Goal: Task Accomplishment & Management: Complete application form

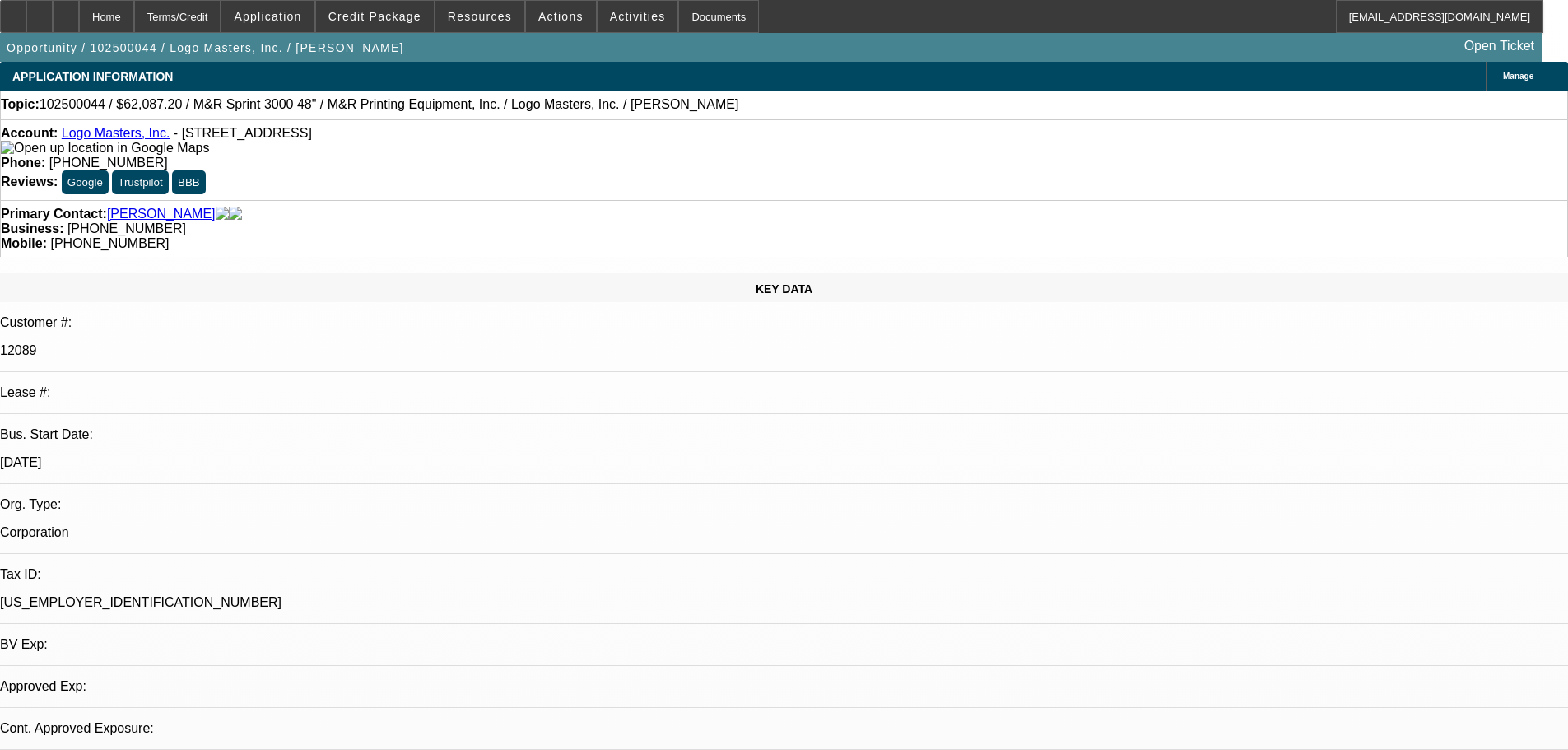
select select "0"
select select "0.1"
select select "4"
select select "0"
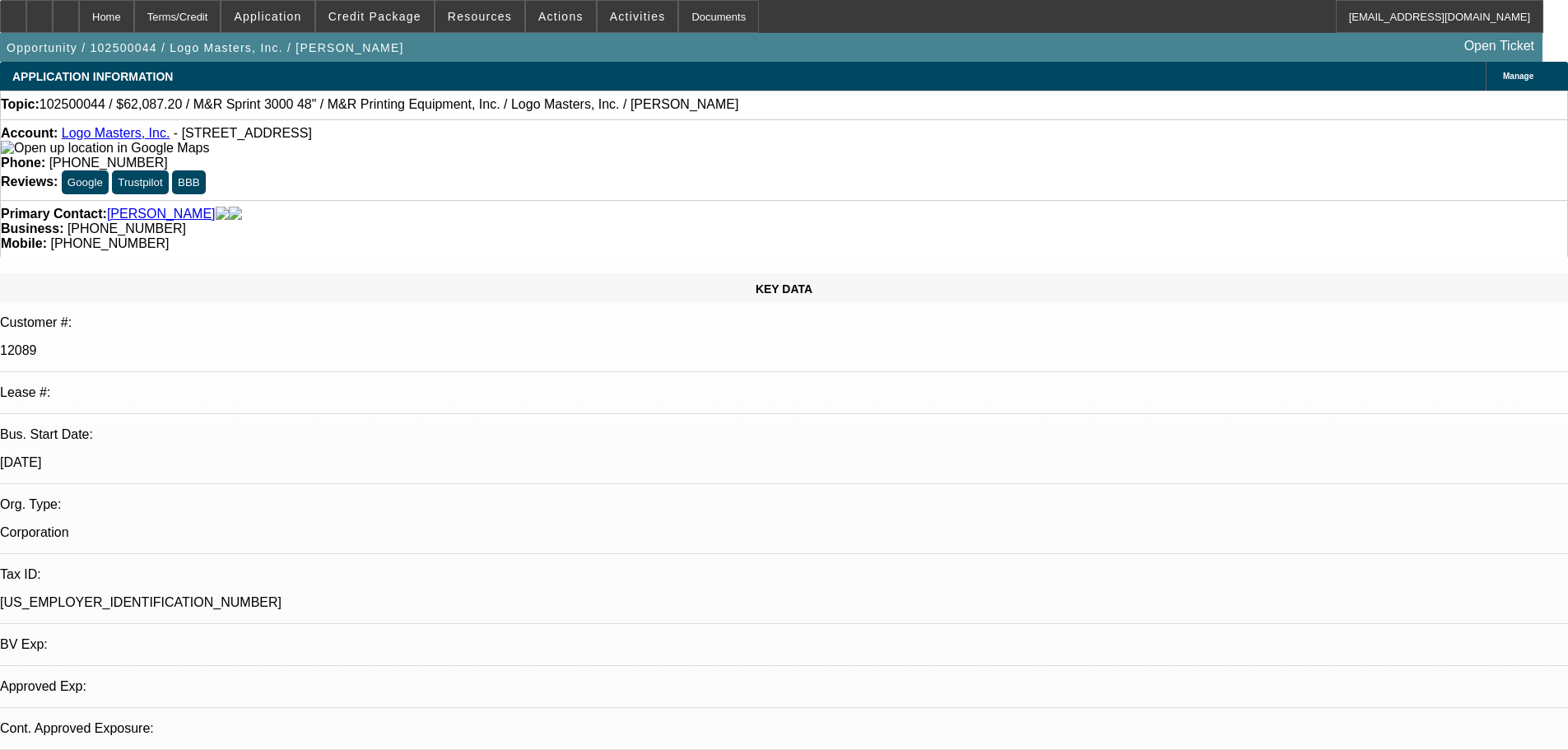
select select "0"
select select "0.1"
select select "4"
click at [404, 18] on span "Credit Package" at bounding box center [375, 16] width 93 height 13
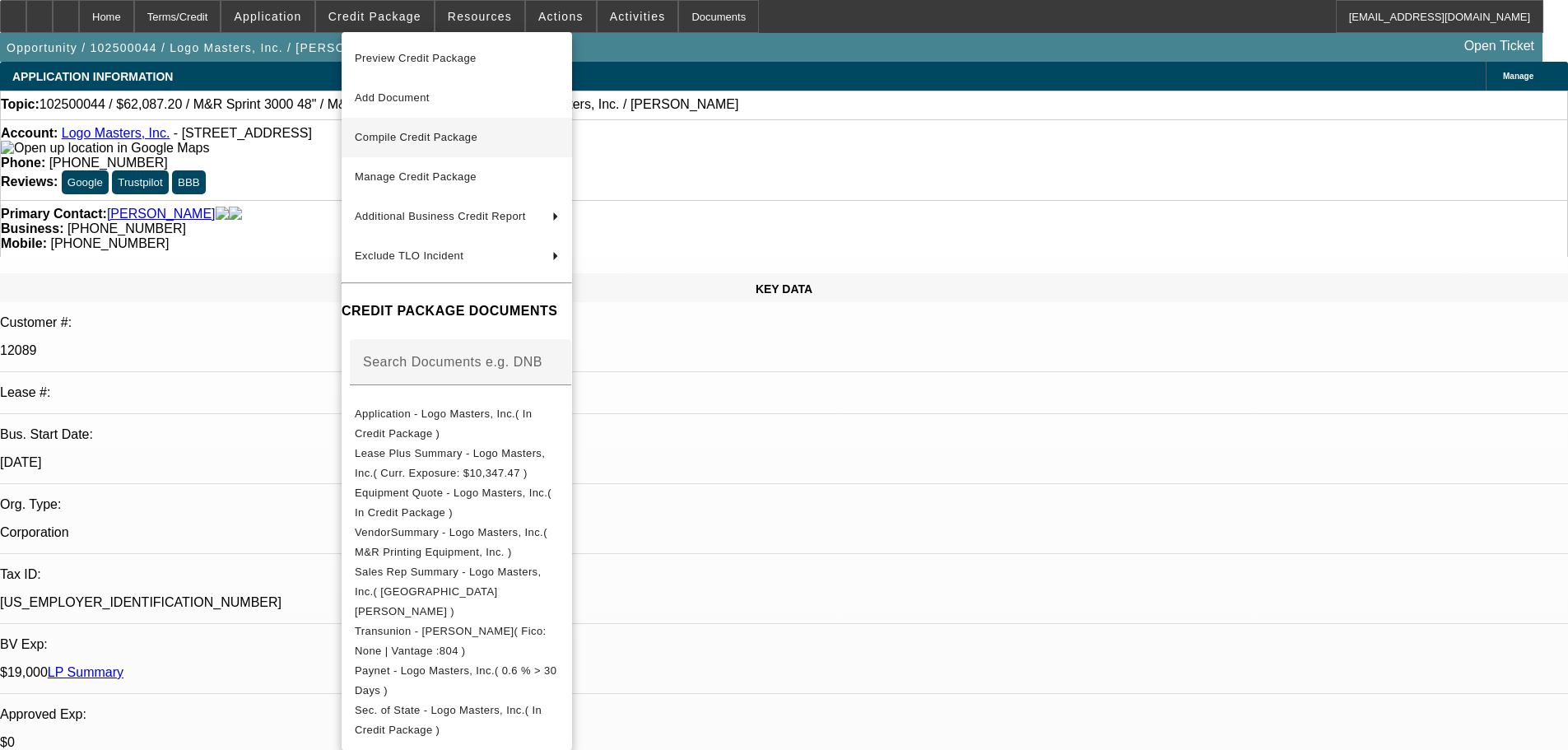
click at [434, 134] on span "Compile Credit Package" at bounding box center [416, 137] width 123 height 13
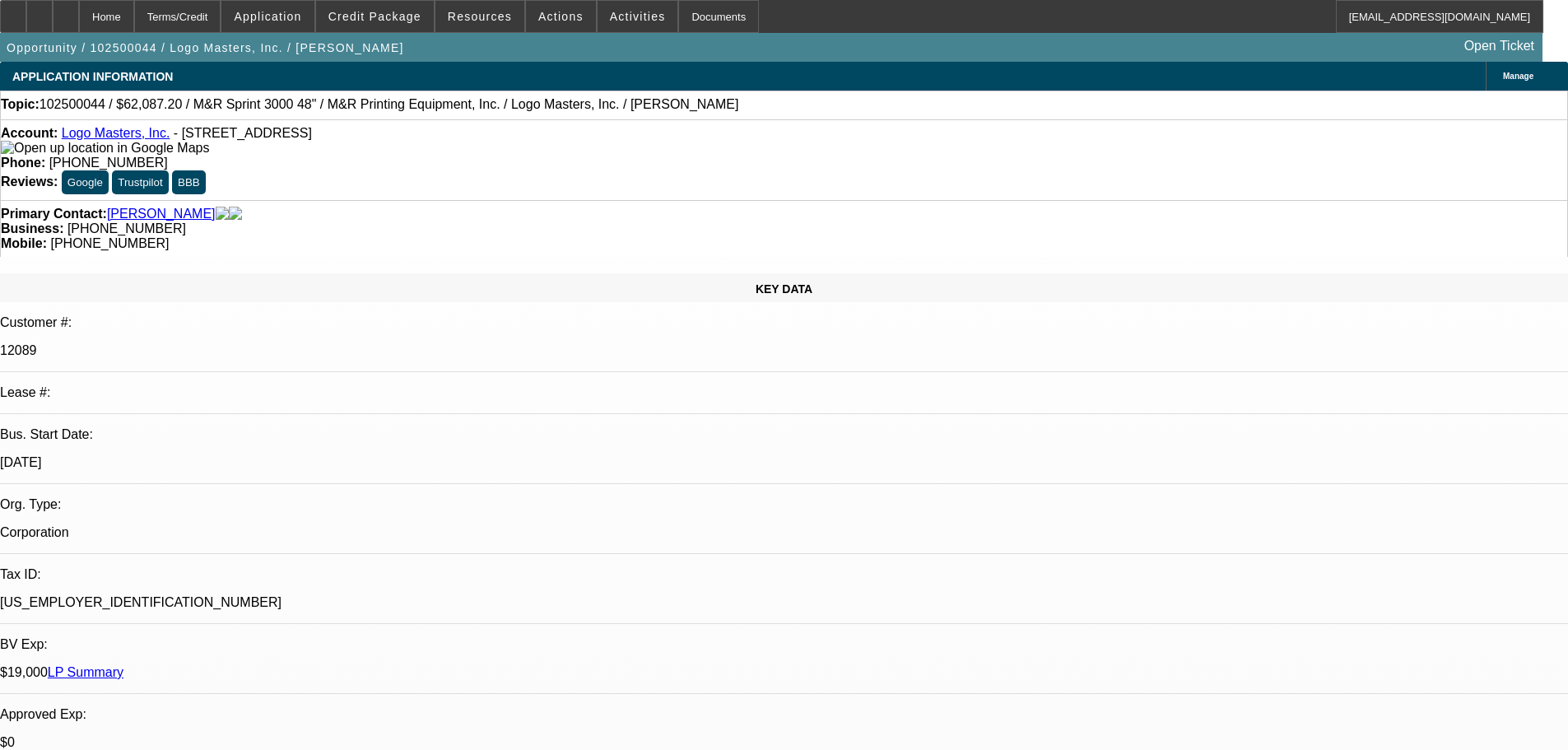
select select "0"
select select "0.1"
select select "4"
select select "0"
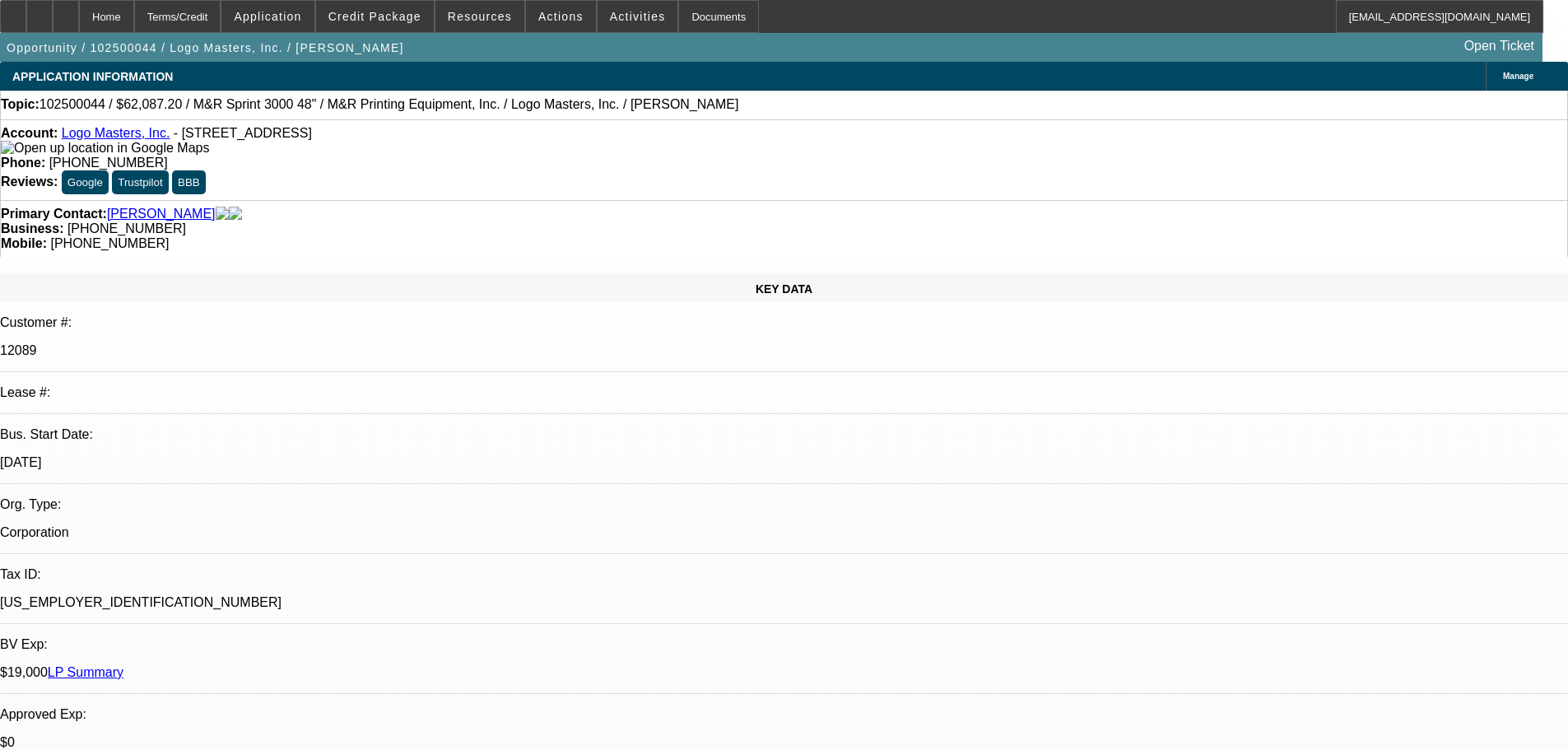
select select "0"
select select "0.1"
select select "4"
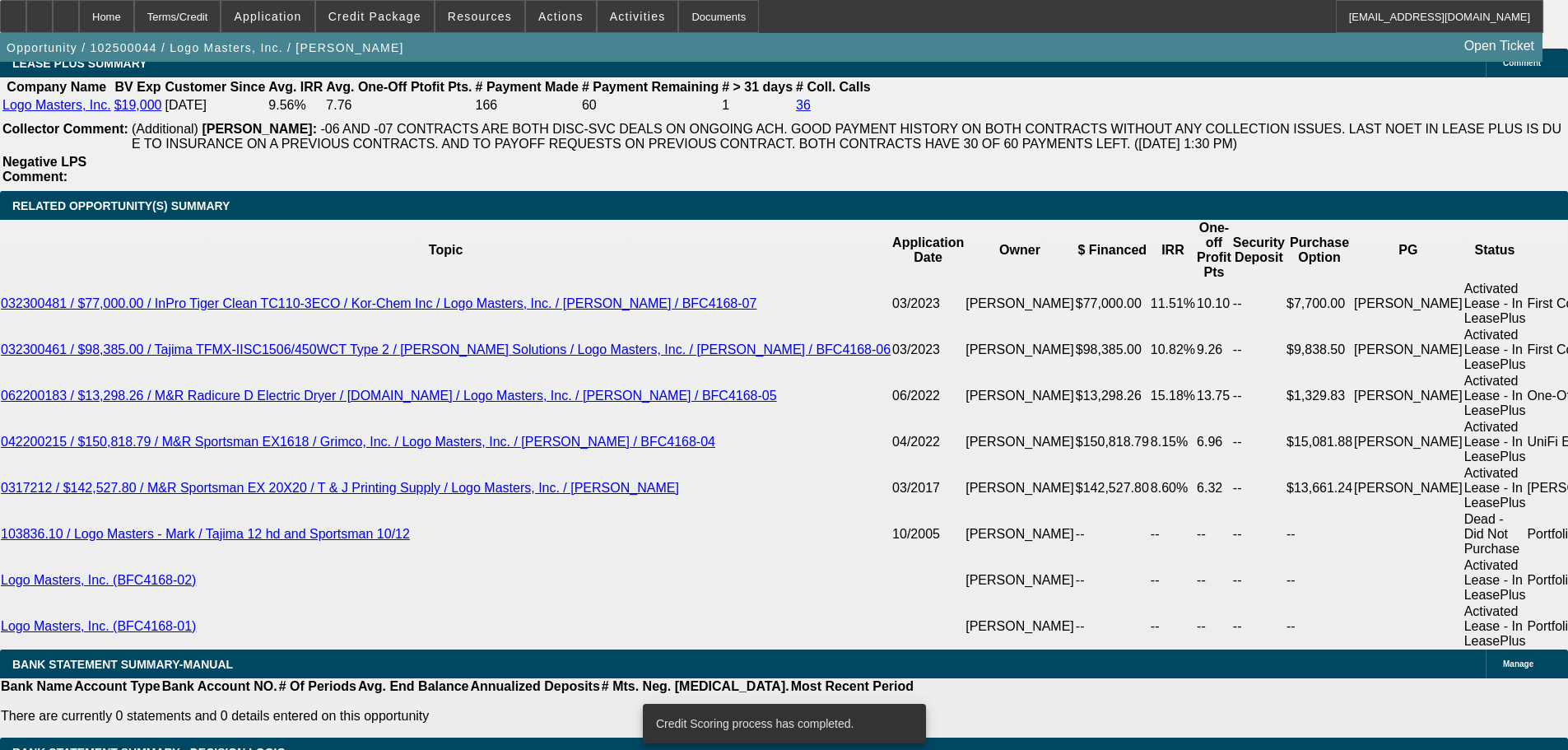
scroll to position [2758, 0]
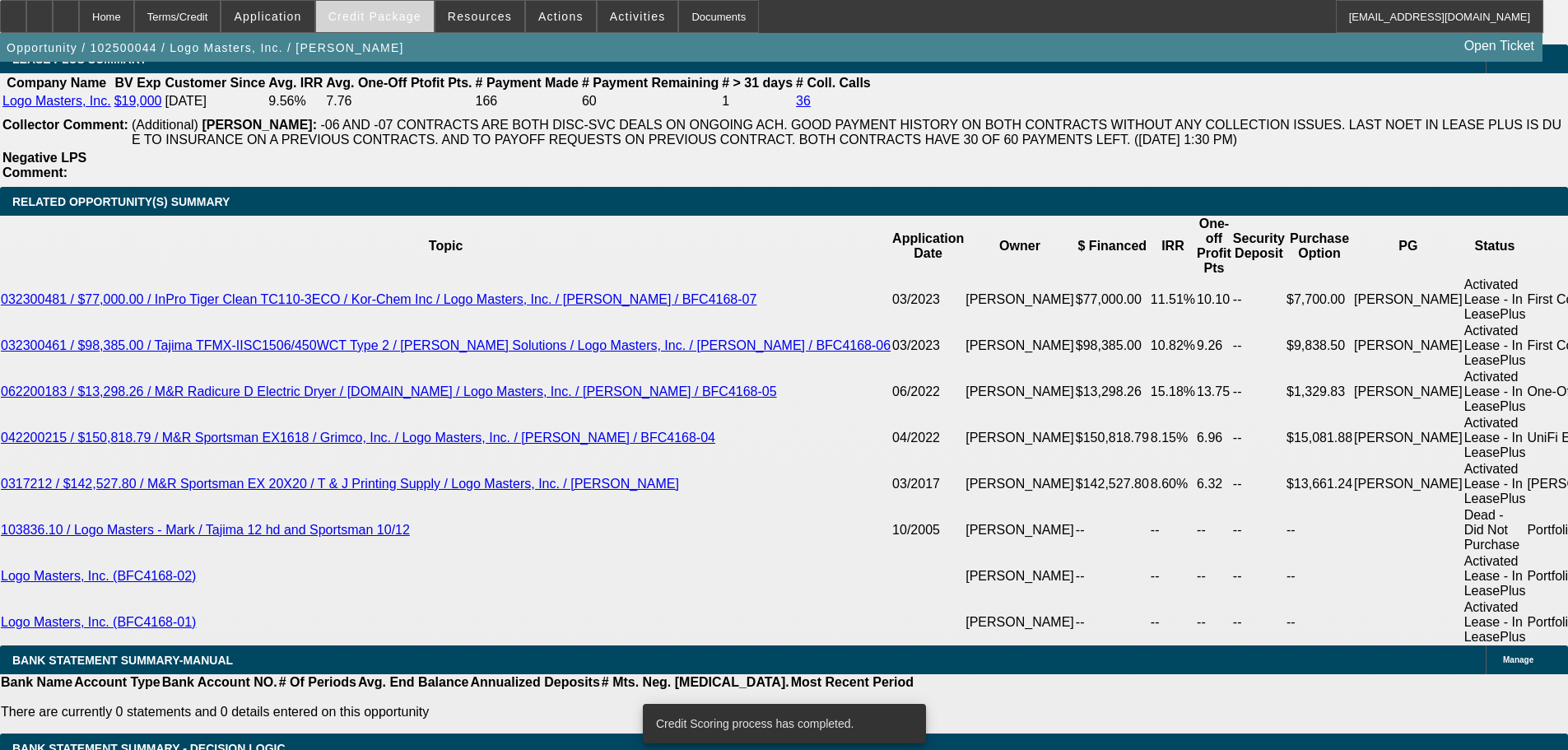
click at [390, 15] on span "Credit Package" at bounding box center [375, 16] width 93 height 13
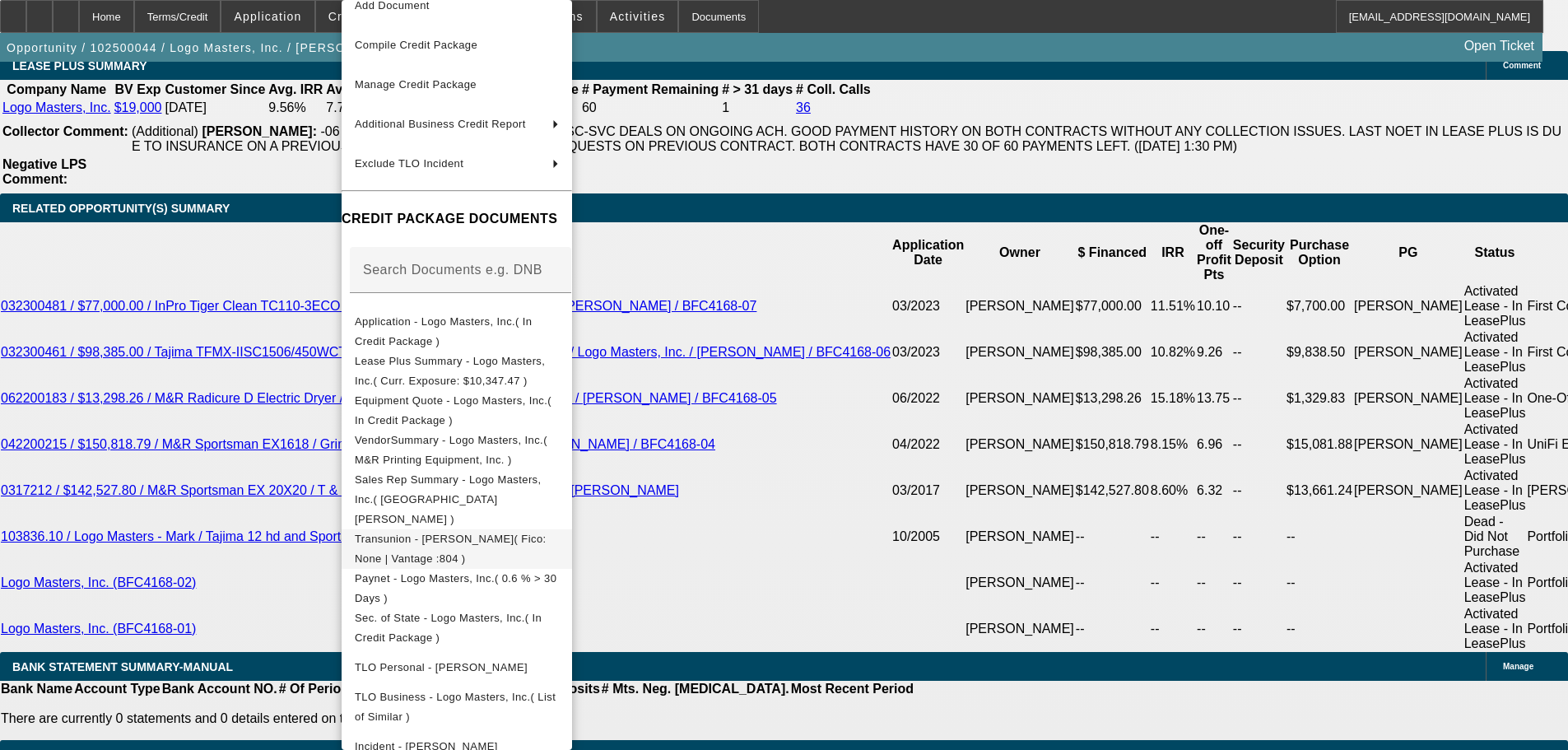
scroll to position [109, 0]
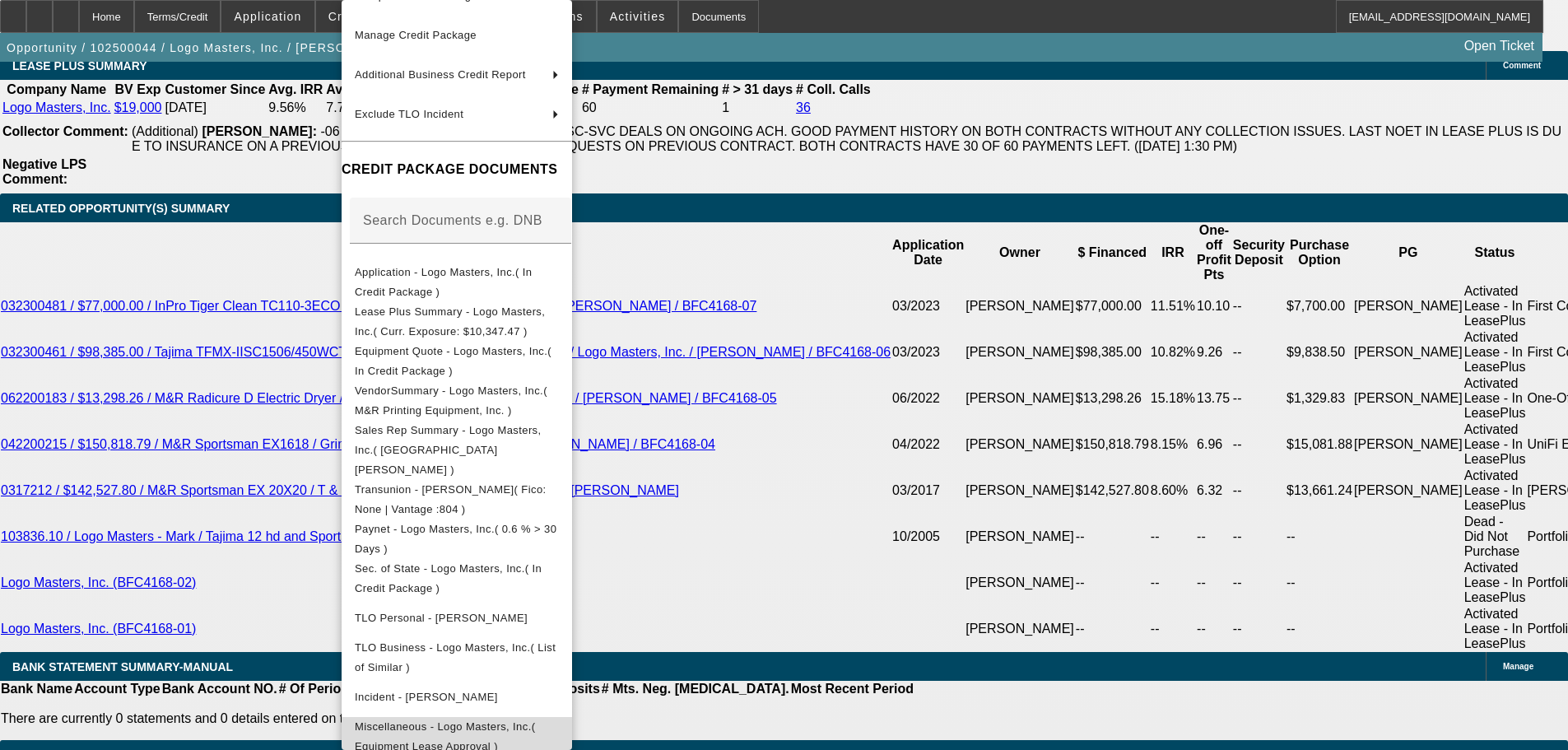
click at [535, 720] on span "Miscellaneous - Logo Masters, Inc.( Equipment Lease Approval )" at bounding box center [444, 737] width 180 height 32
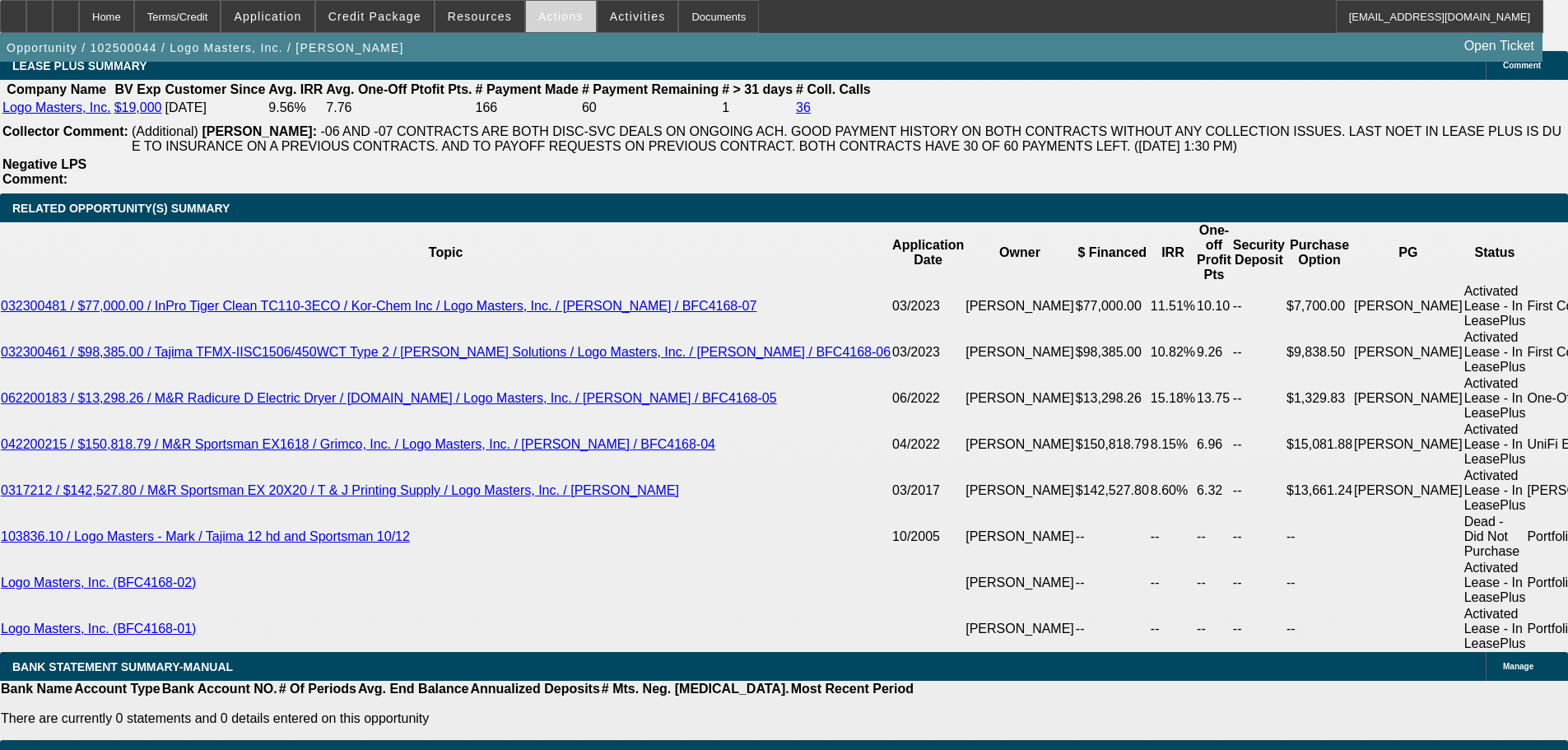
click at [546, 11] on span "Actions" at bounding box center [561, 16] width 46 height 13
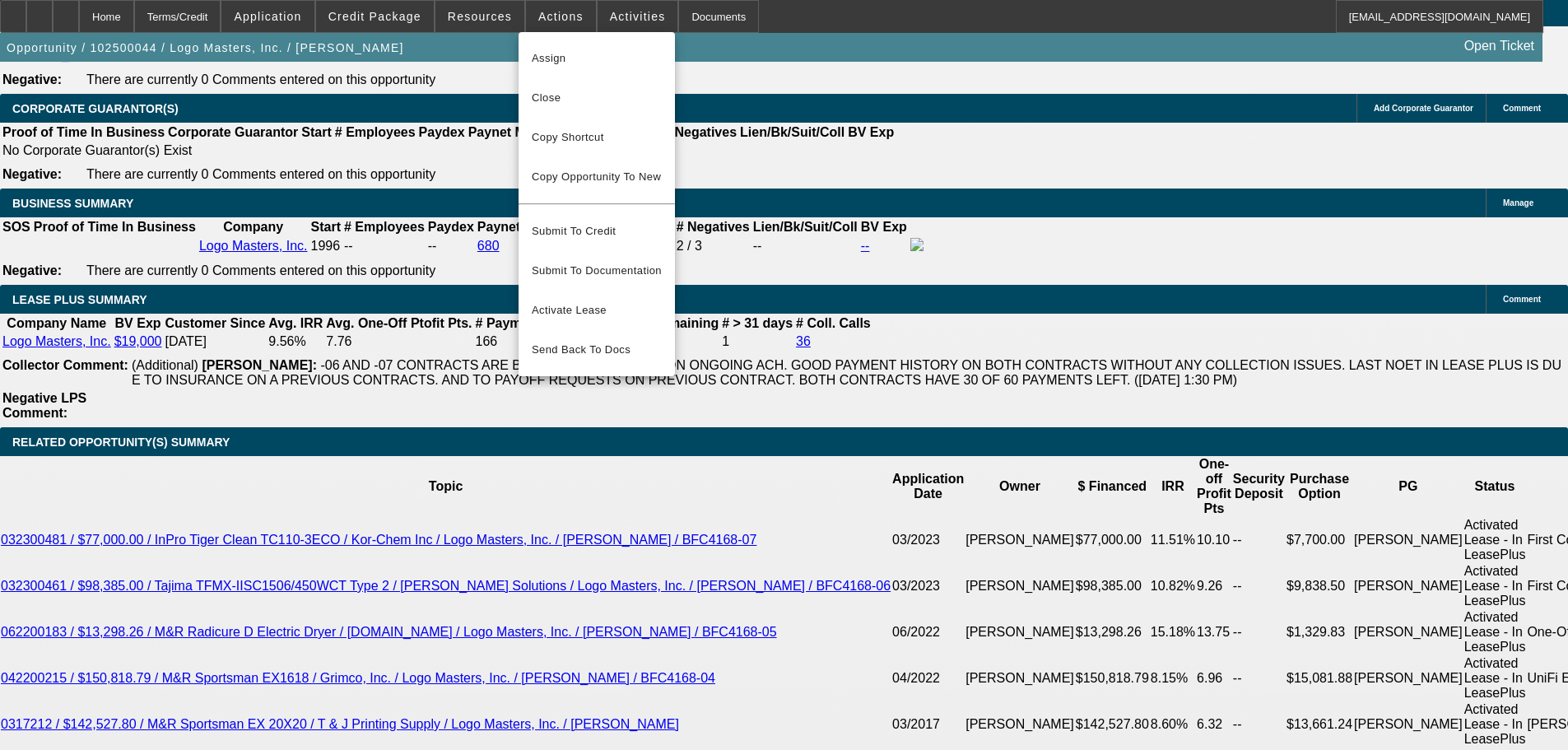
scroll to position [2504, 0]
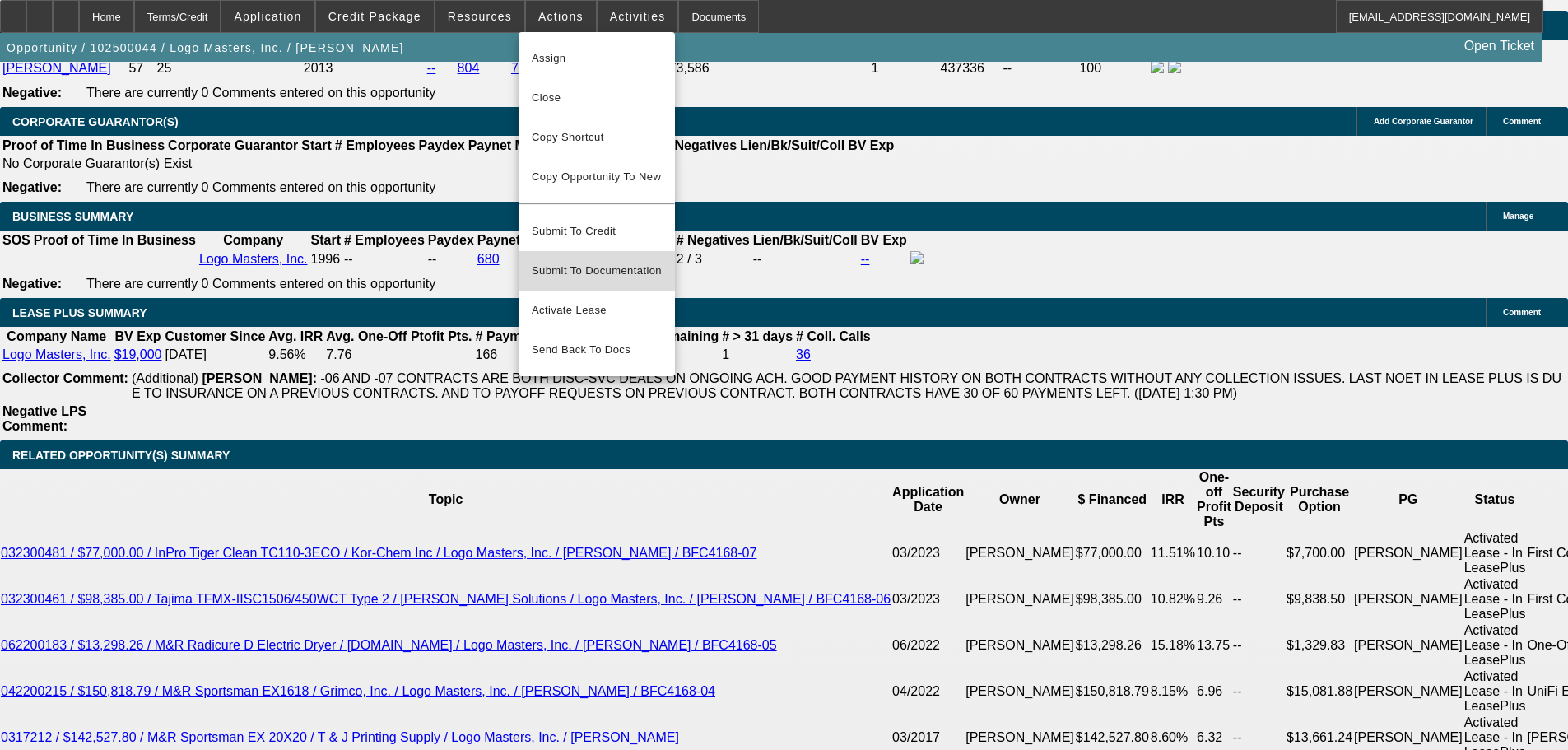
click at [604, 261] on span "Submit To Documentation" at bounding box center [596, 271] width 130 height 20
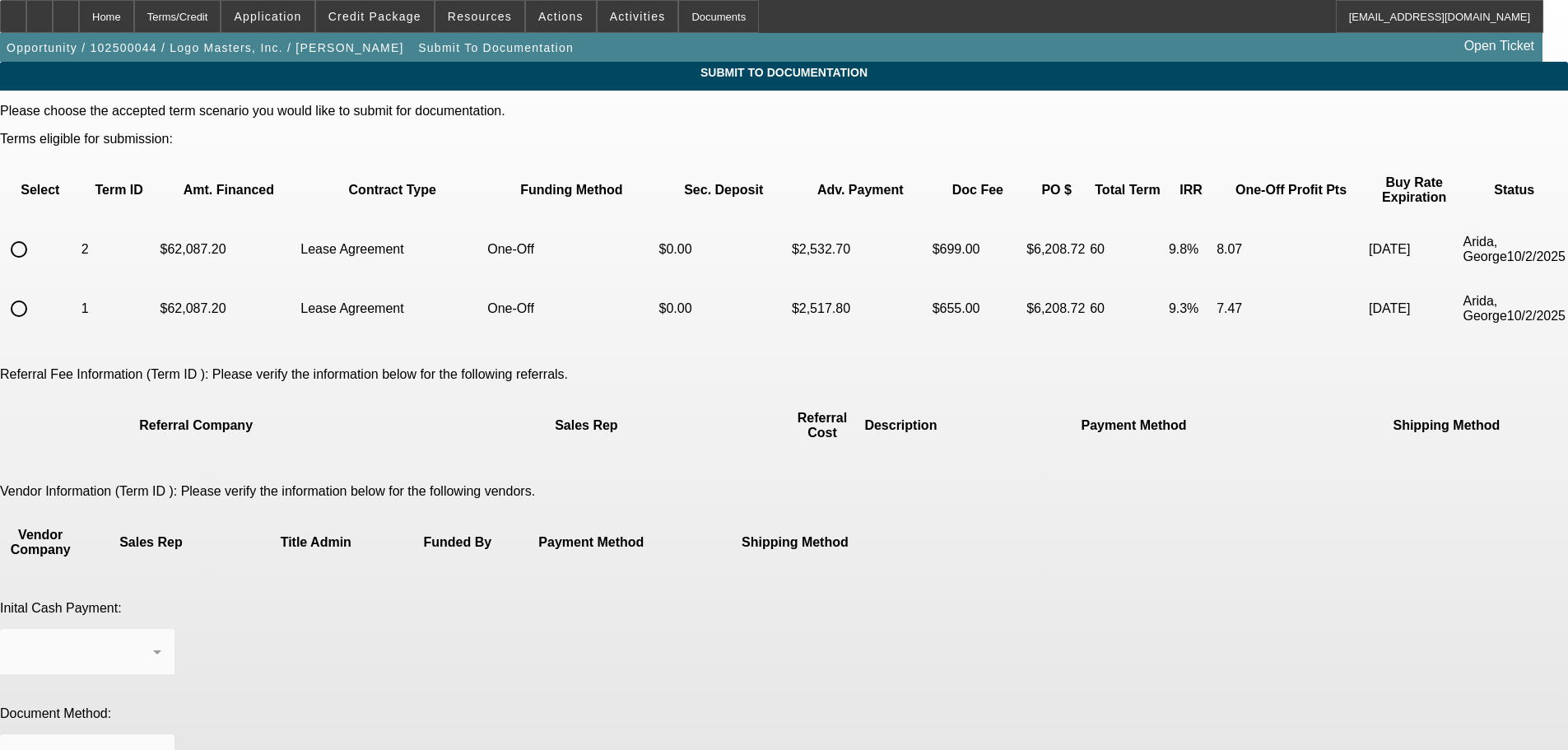
click at [36, 237] on input "radio" at bounding box center [19, 249] width 33 height 33
radio input "true"
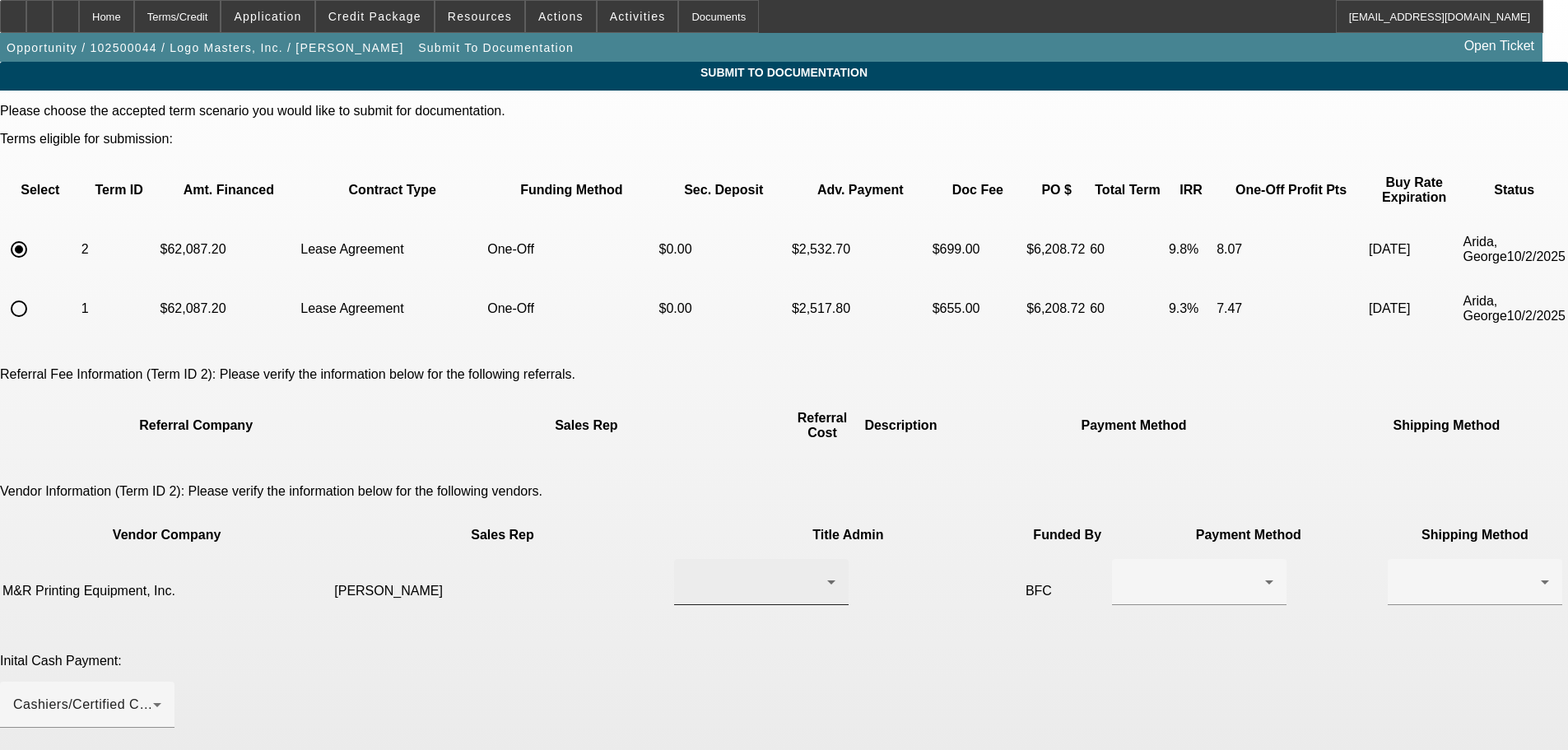
click at [687, 559] on div at bounding box center [760, 582] width 148 height 46
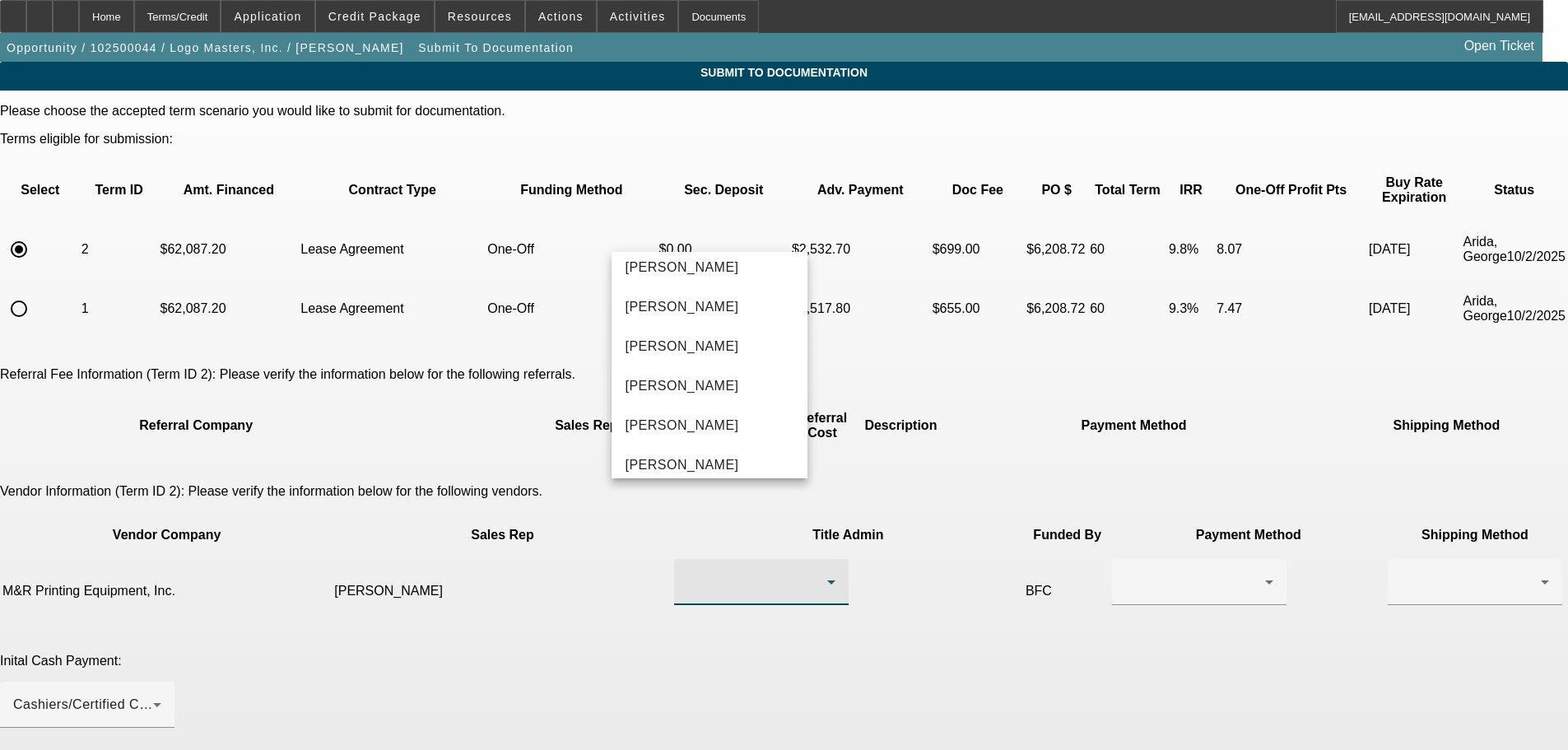
scroll to position [330, 0]
click at [708, 421] on span "[PERSON_NAME]" at bounding box center [681, 423] width 114 height 20
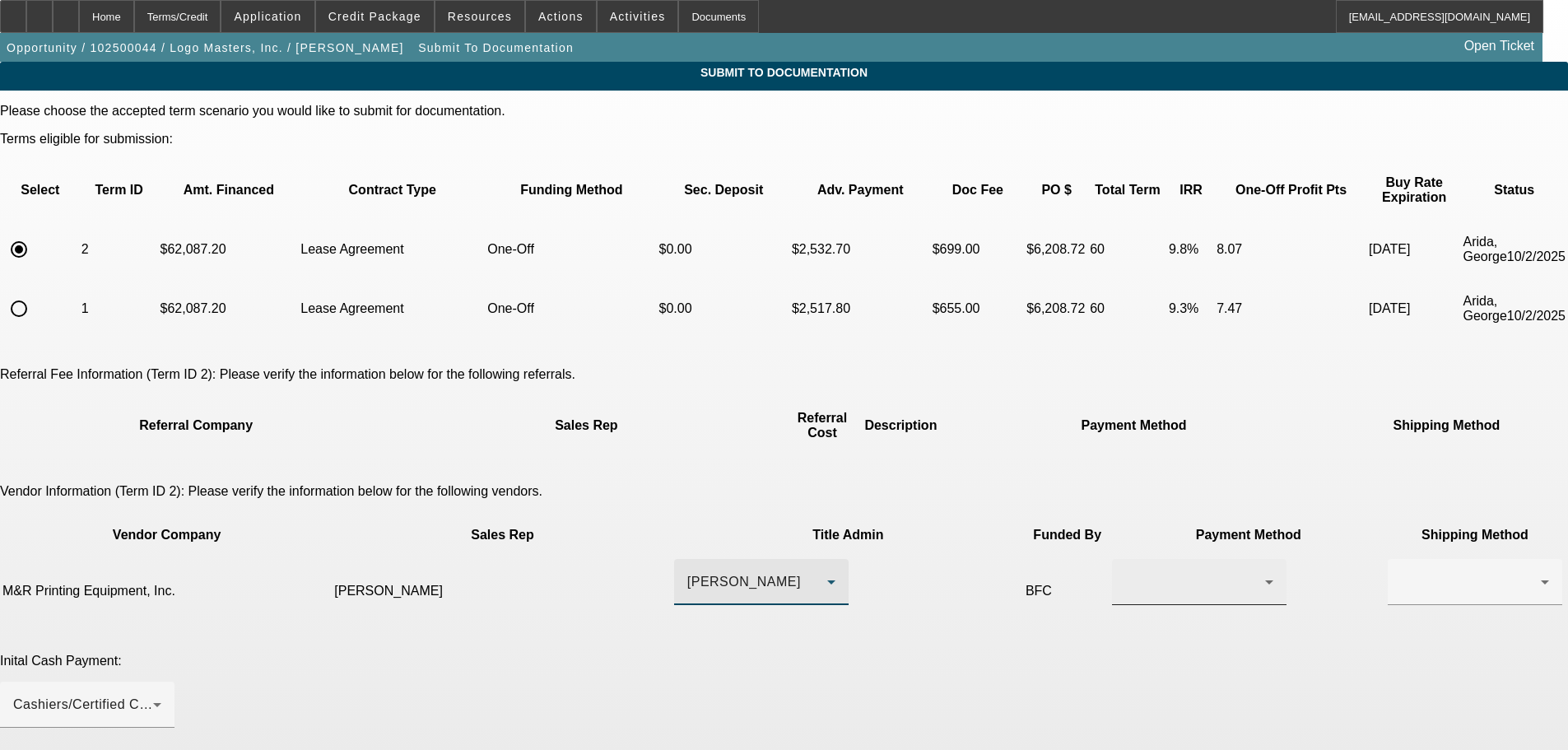
click at [1125, 559] on div at bounding box center [1198, 582] width 148 height 46
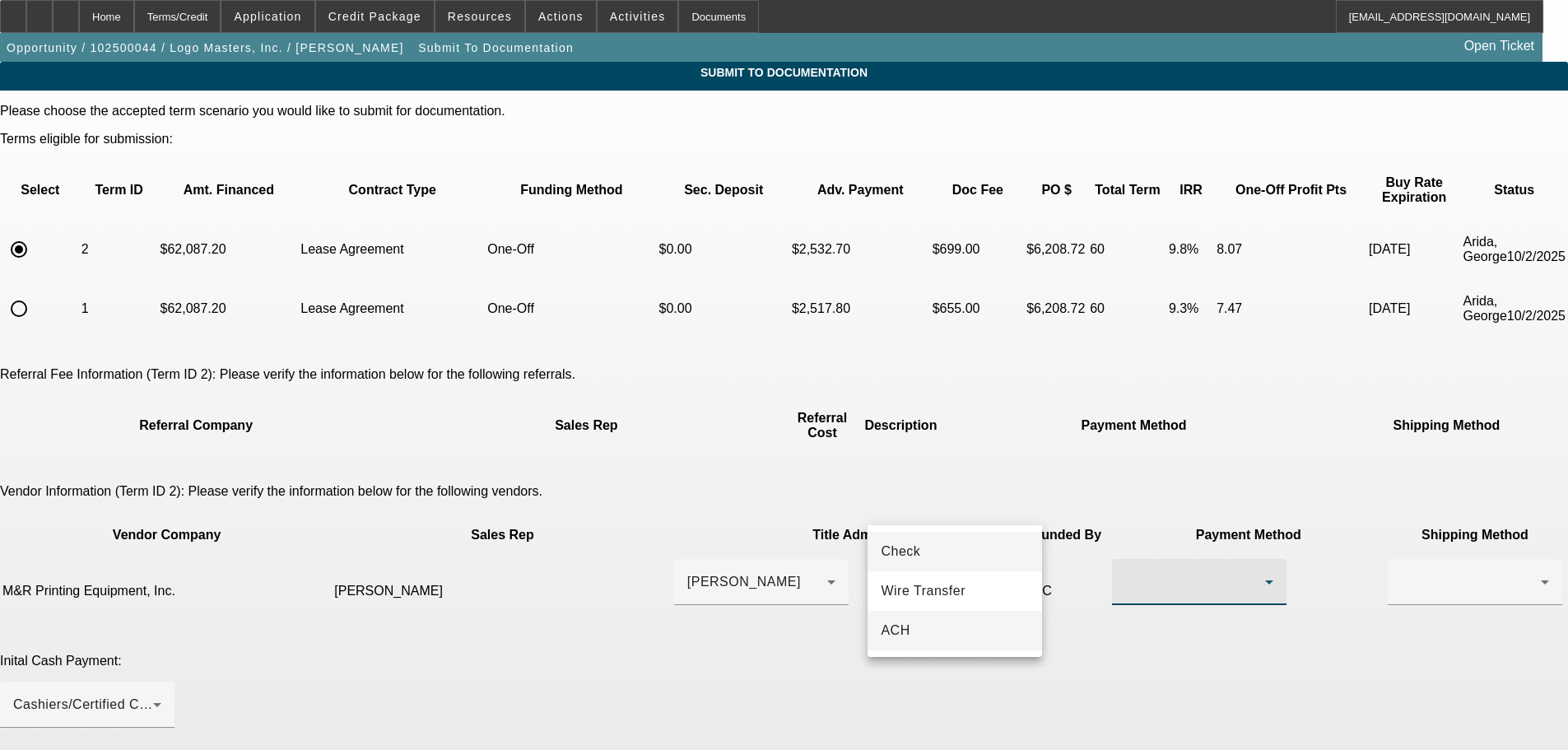
click at [916, 625] on mat-option "ACH" at bounding box center [955, 631] width 175 height 39
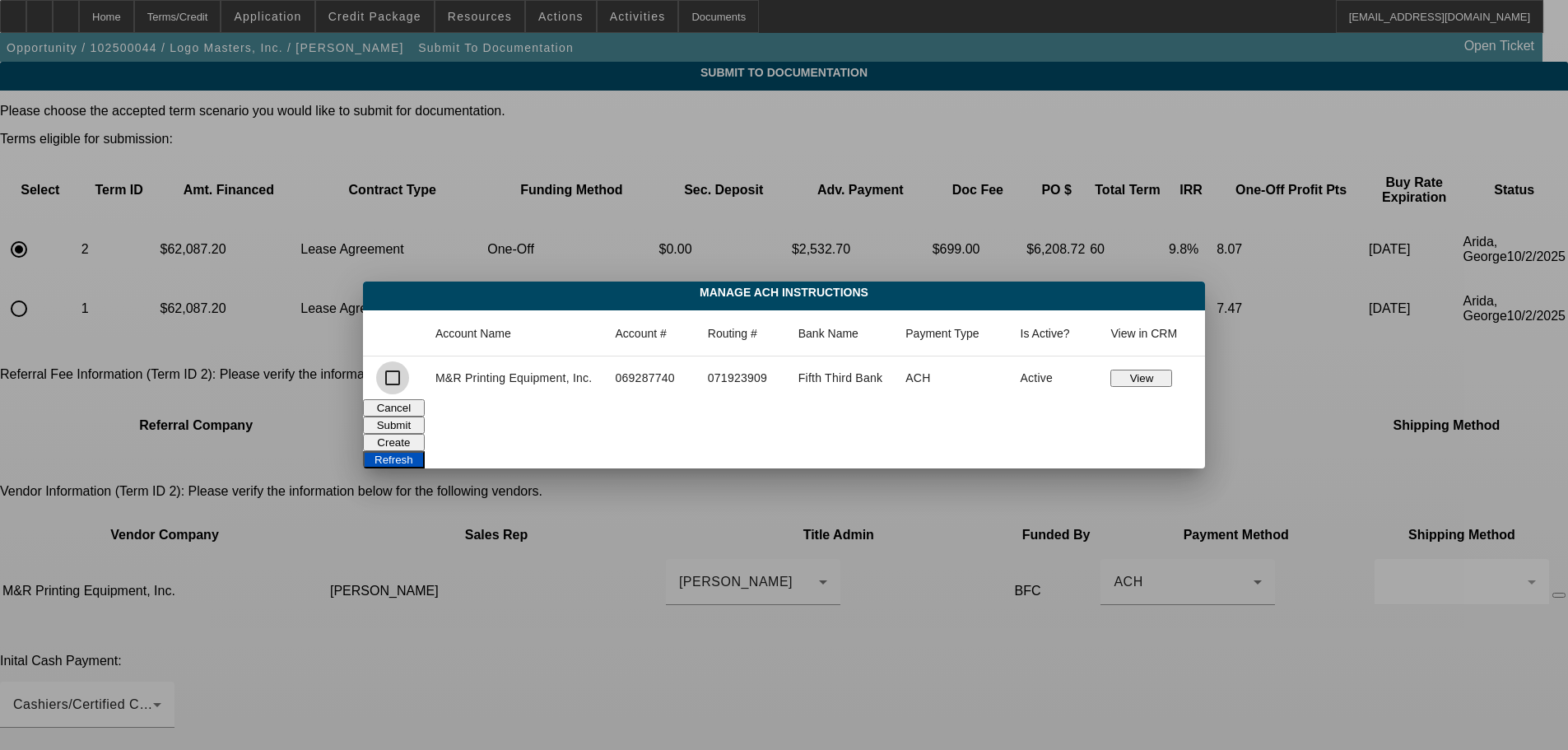
click at [397, 379] on input "checkbox" at bounding box center [392, 377] width 33 height 33
checkbox input "true"
click at [424, 420] on button "Submit" at bounding box center [393, 425] width 62 height 17
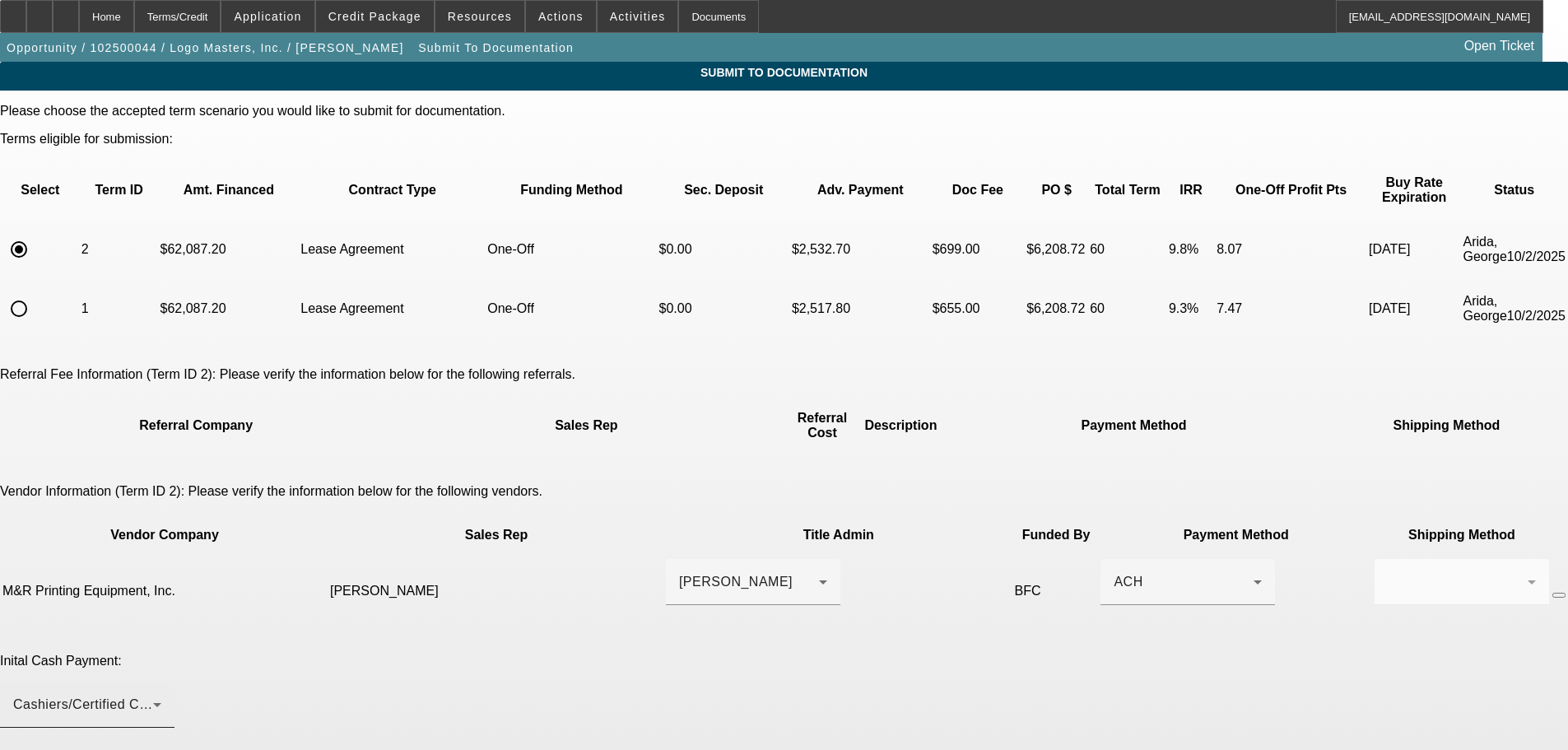
click at [161, 682] on div "Cashiers/Certified Check" at bounding box center [87, 704] width 148 height 46
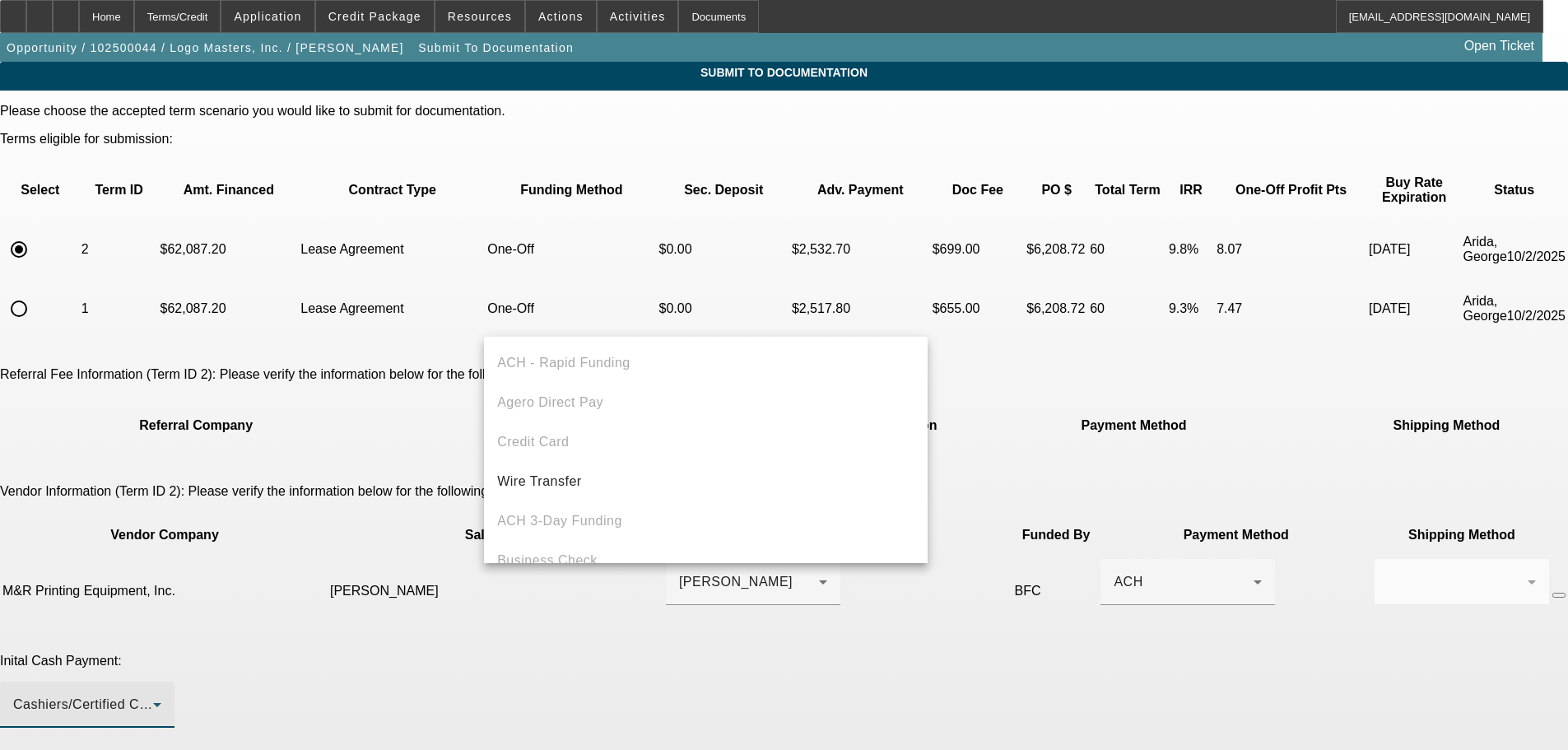
scroll to position [56, 0]
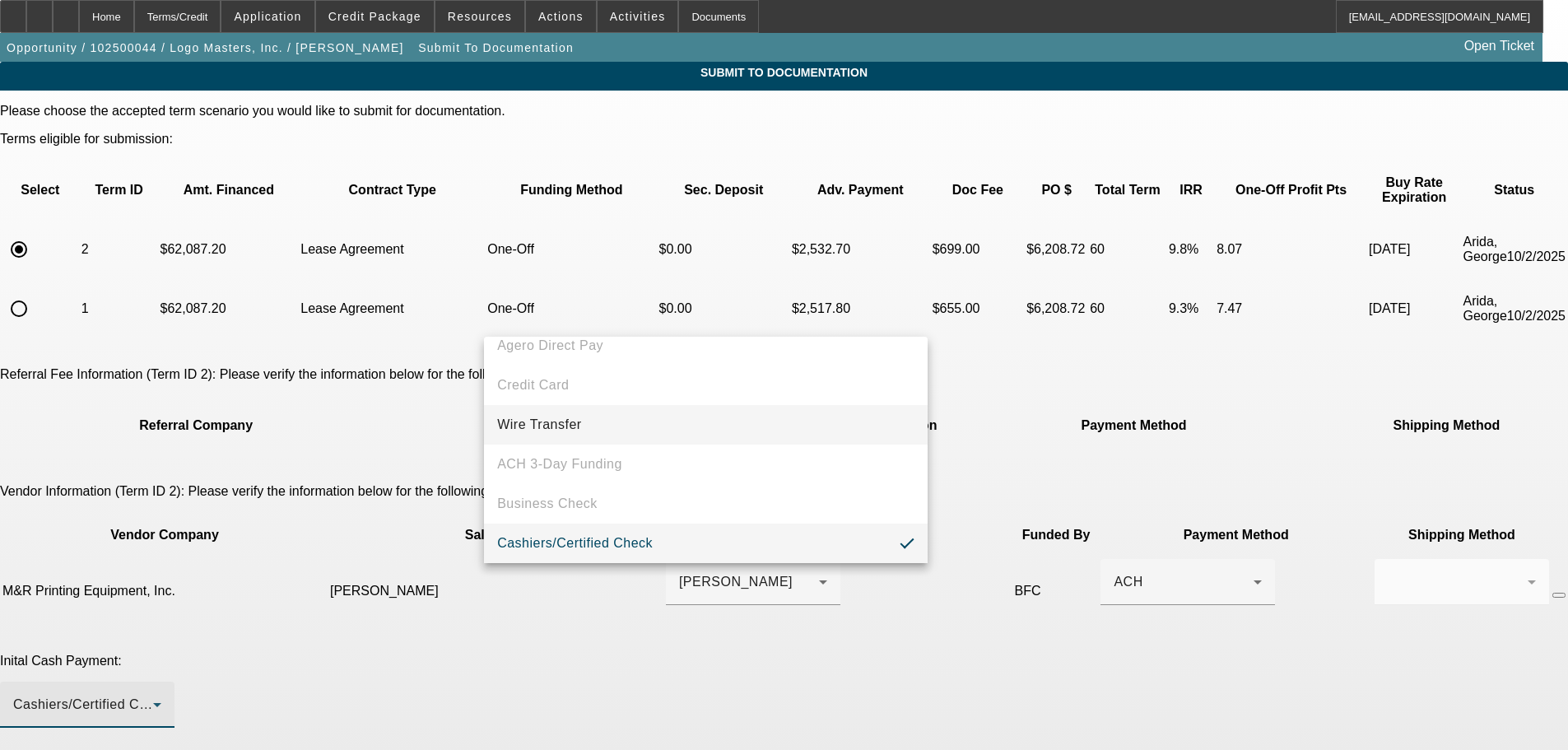
click at [604, 424] on mat-option "Wire Transfer" at bounding box center [705, 425] width 443 height 39
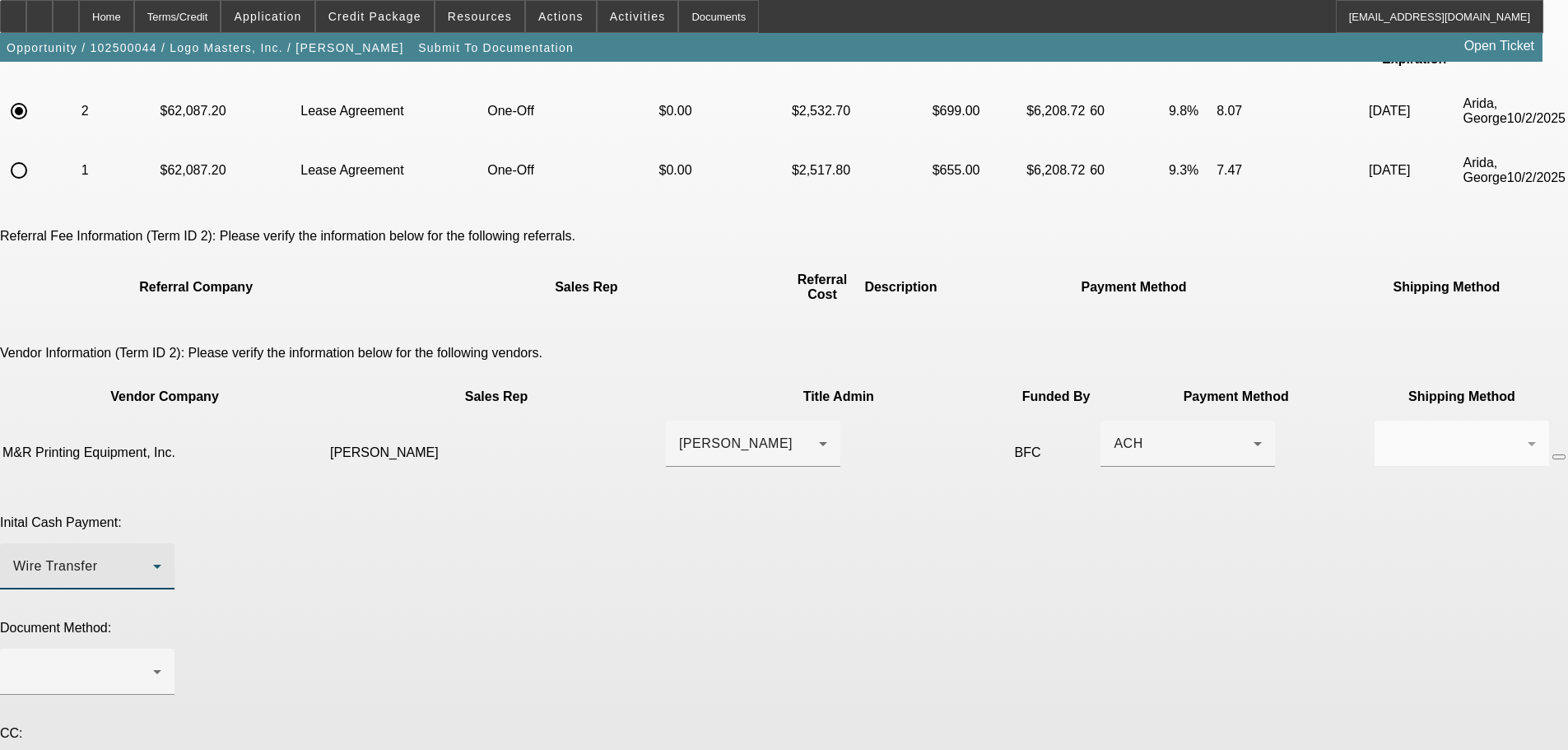
scroll to position [289, 0]
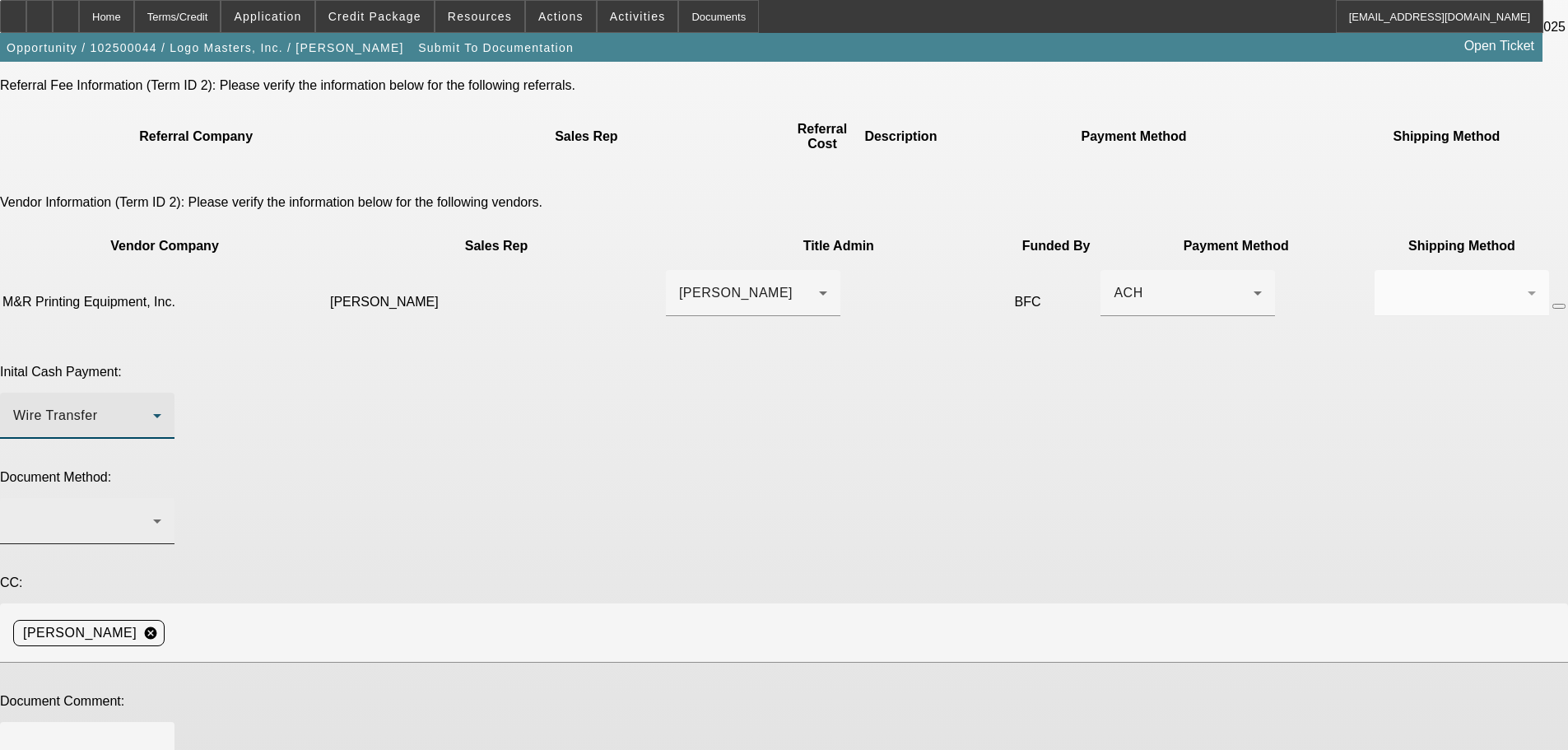
click at [153, 512] on div at bounding box center [83, 522] width 140 height 20
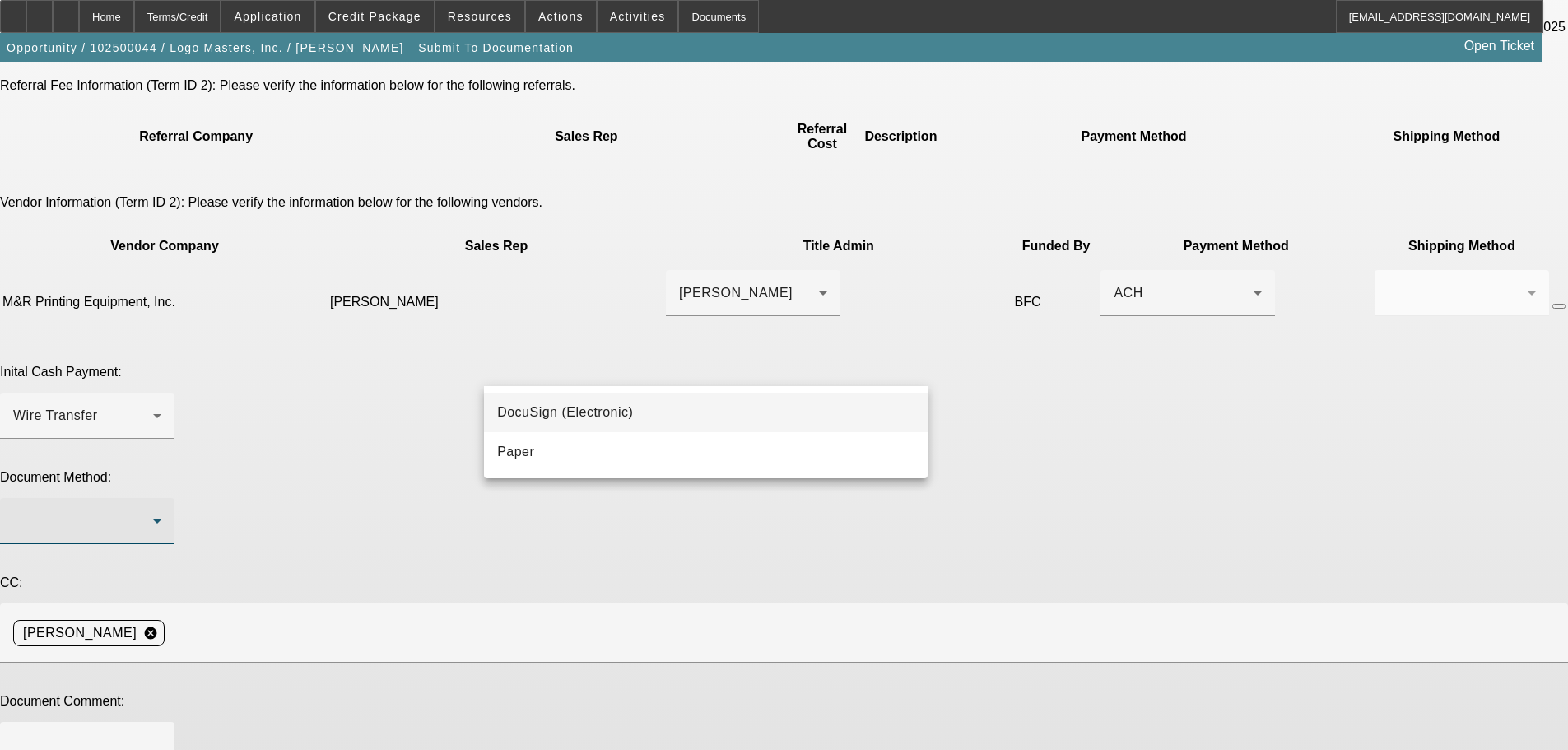
click at [574, 417] on span "DocuSign (Electronic)" at bounding box center [565, 412] width 136 height 20
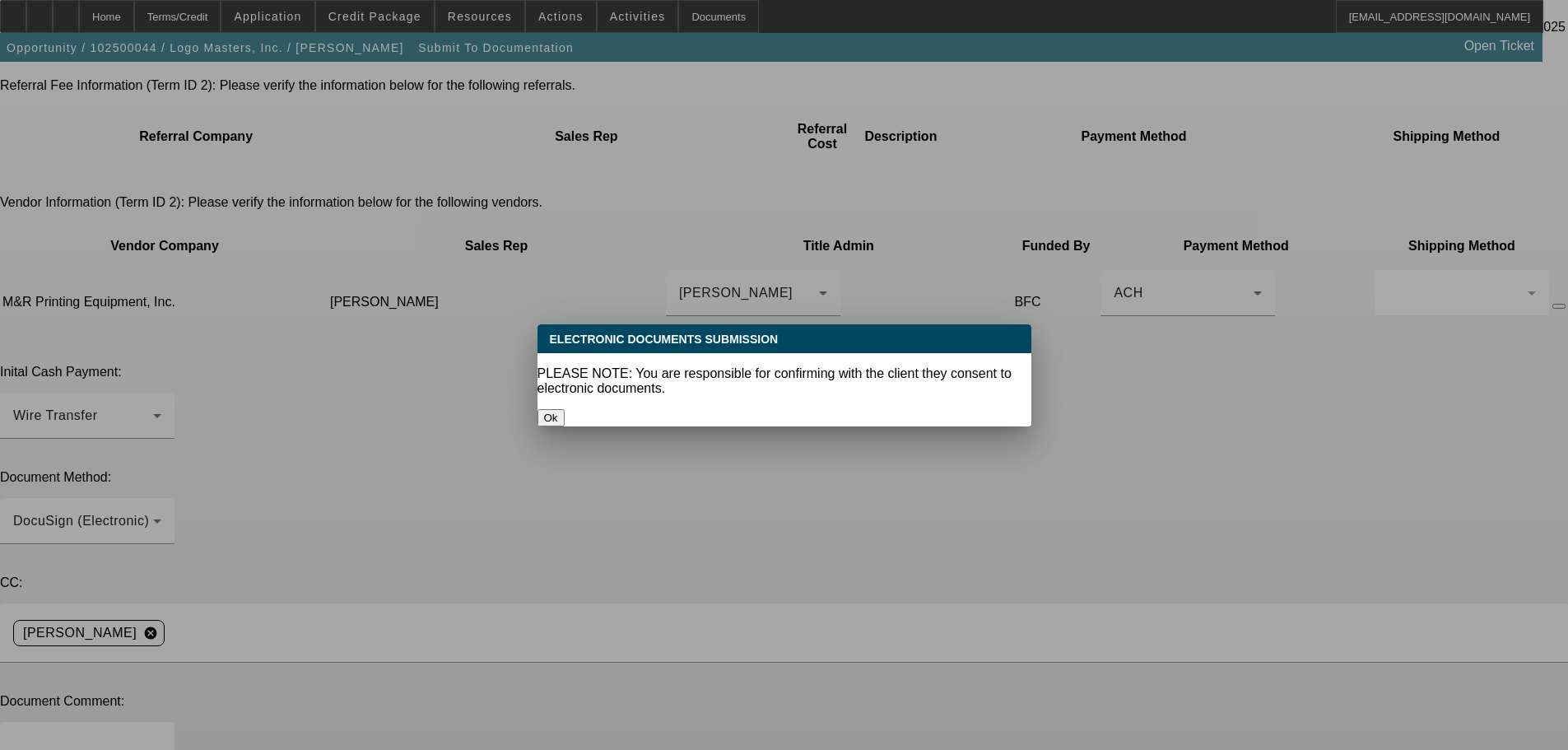
click at [564, 409] on button "Ok" at bounding box center [551, 418] width 27 height 17
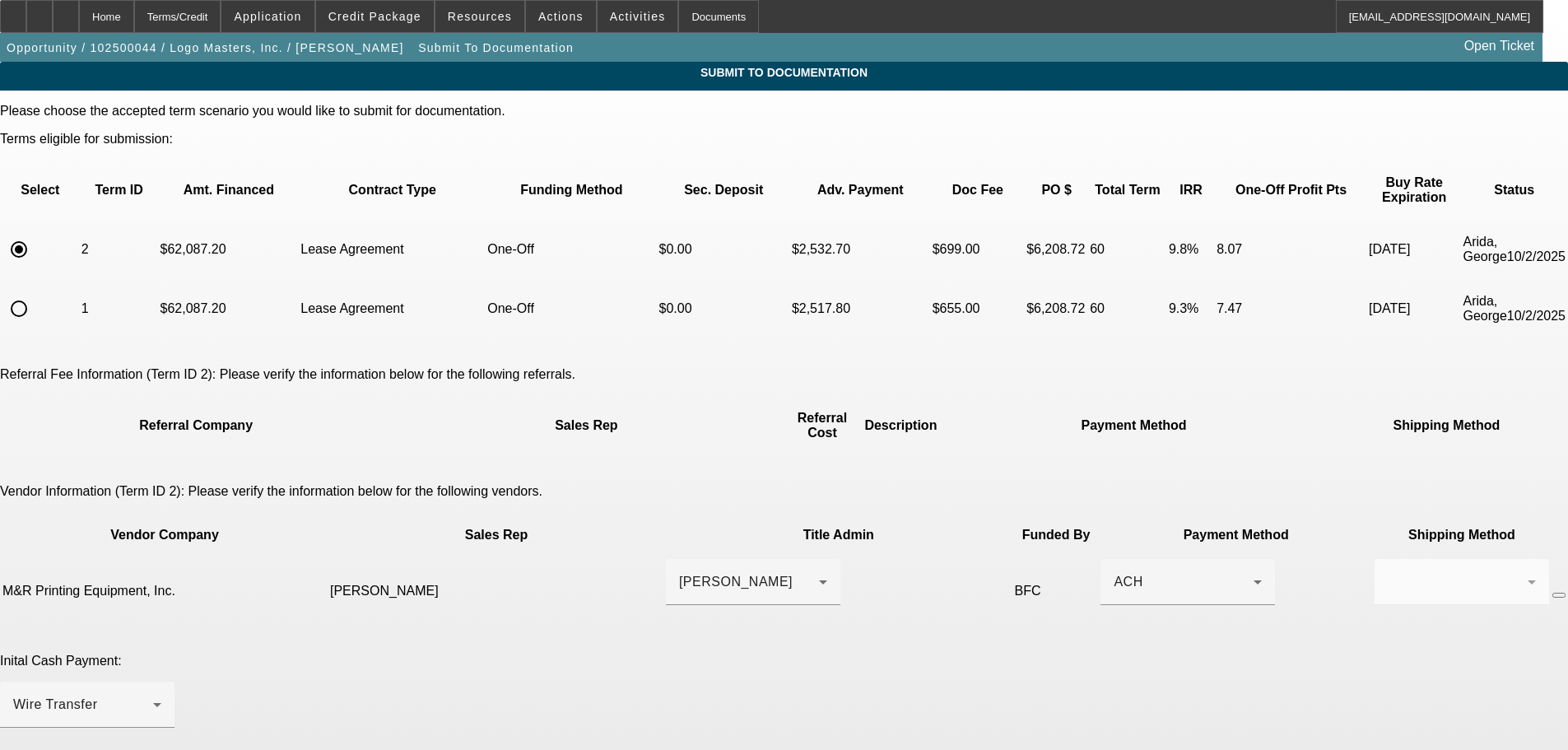
scroll to position [289, 0]
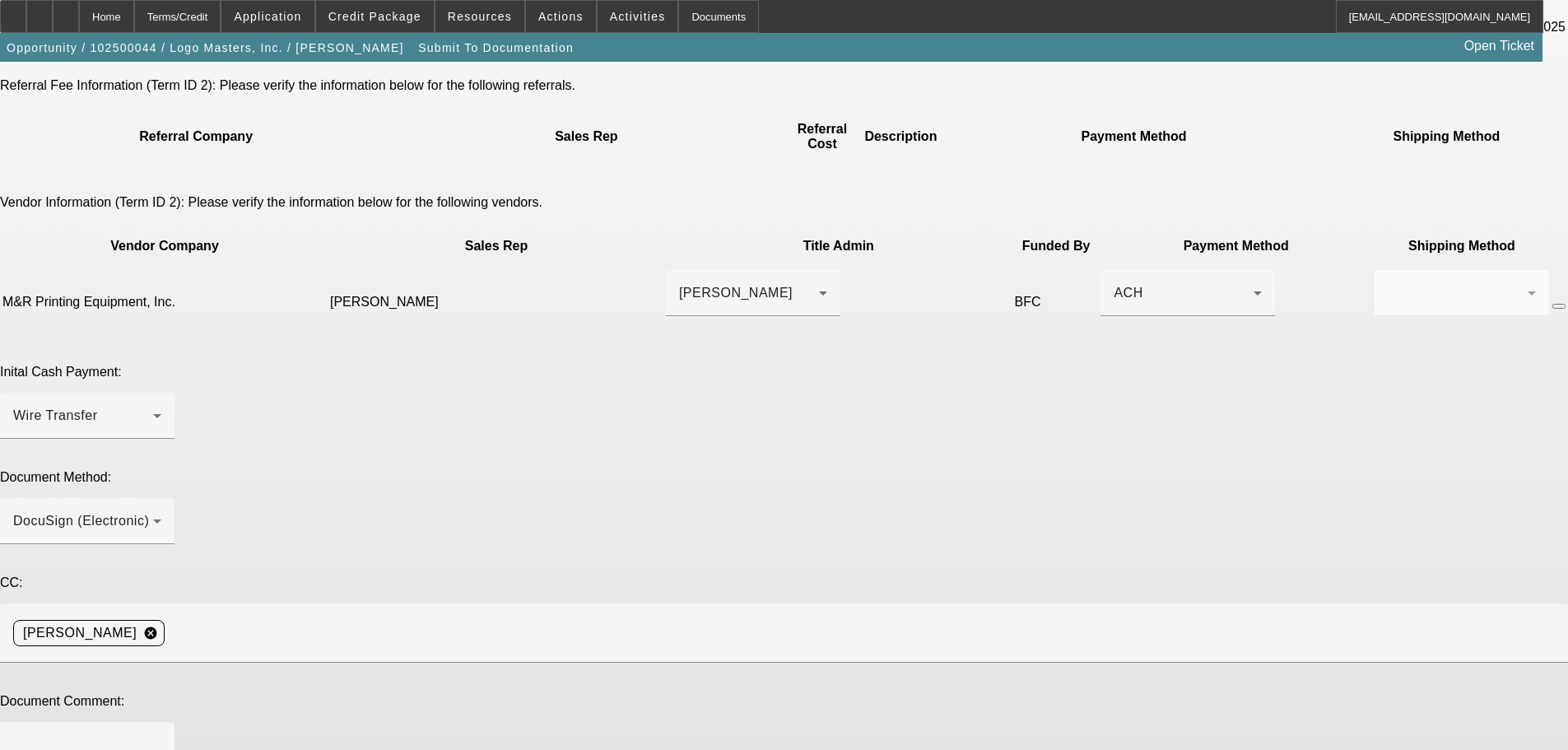
type textarea "raised pmt"
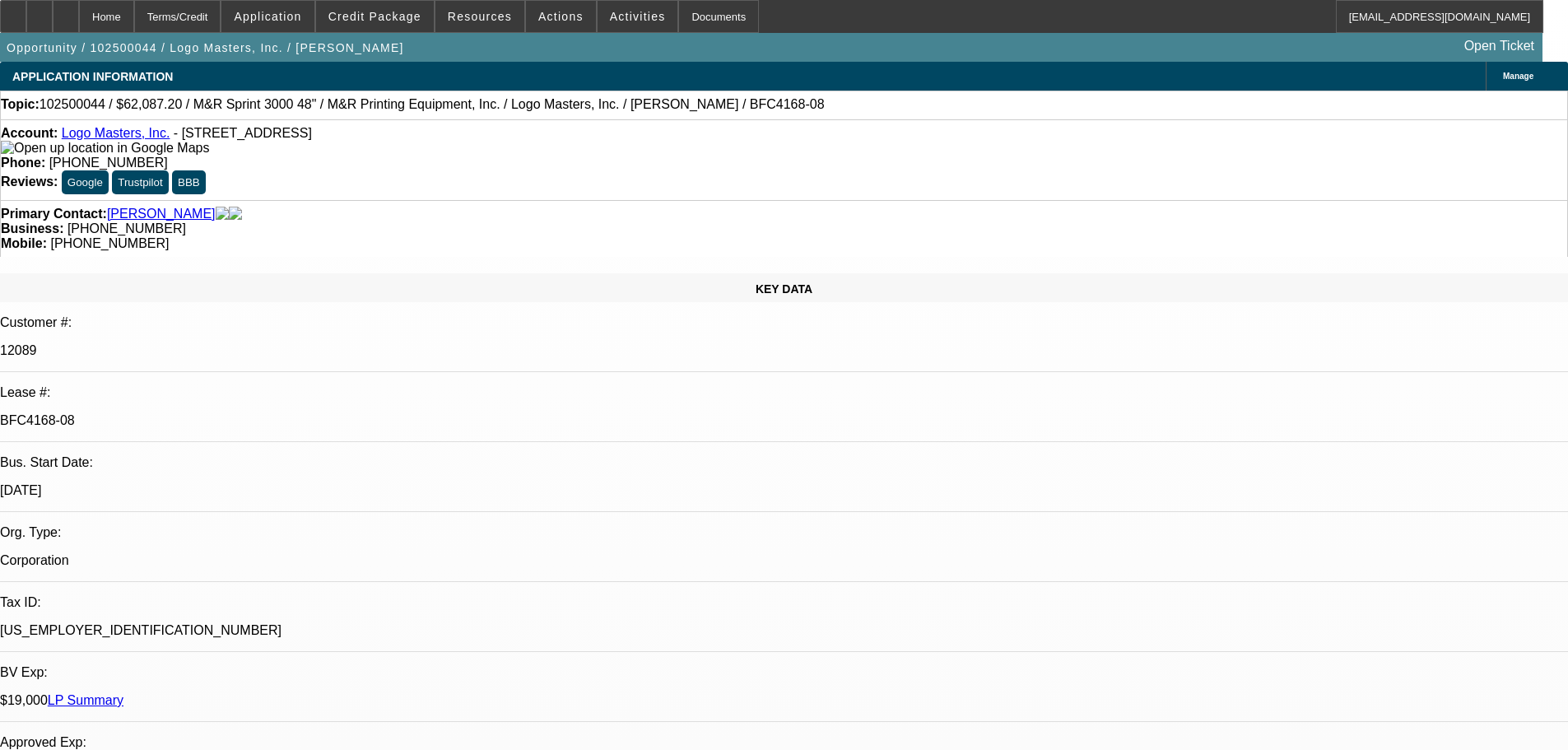
select select "0"
select select "0.1"
select select "4"
select select "0"
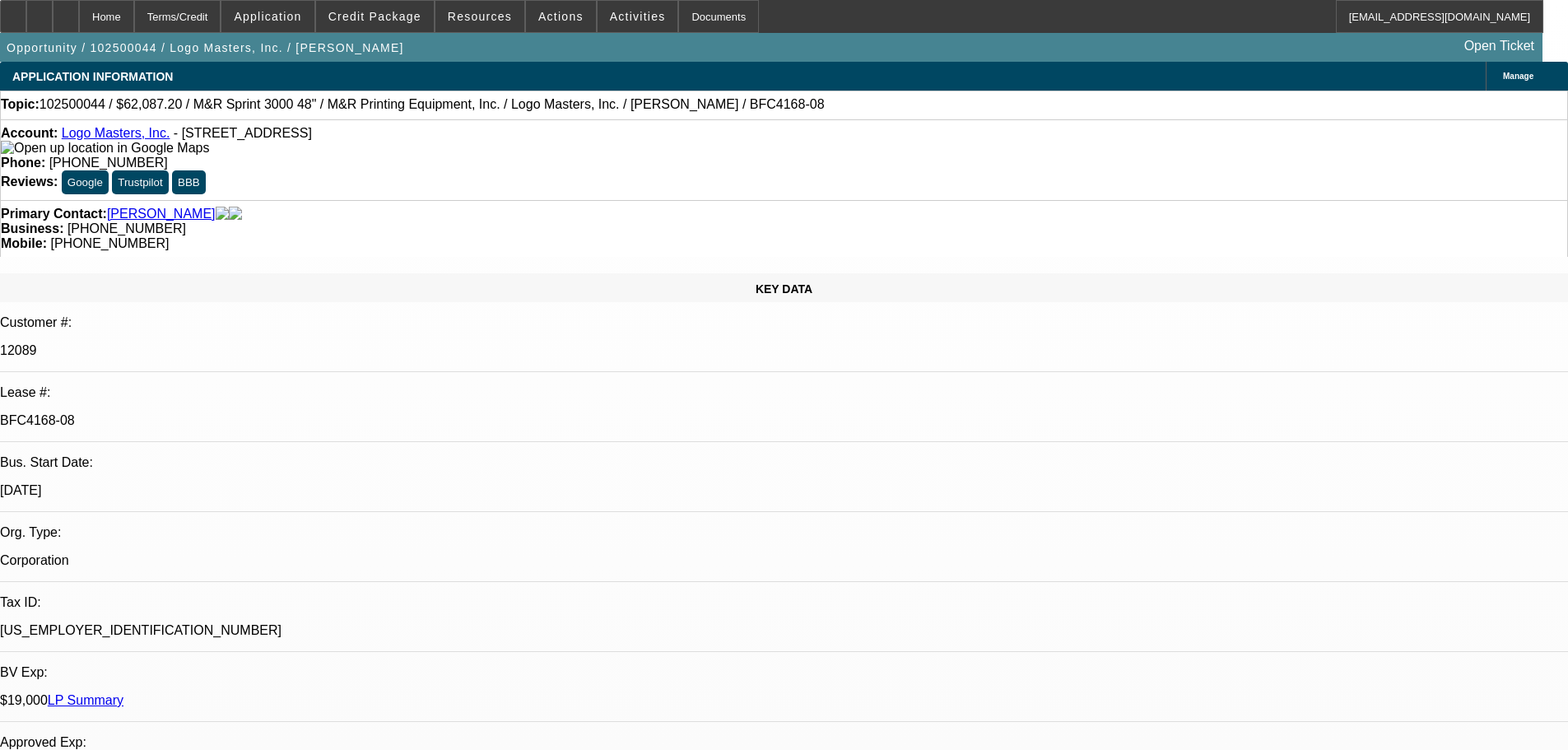
select select "0"
select select "0.1"
select select "4"
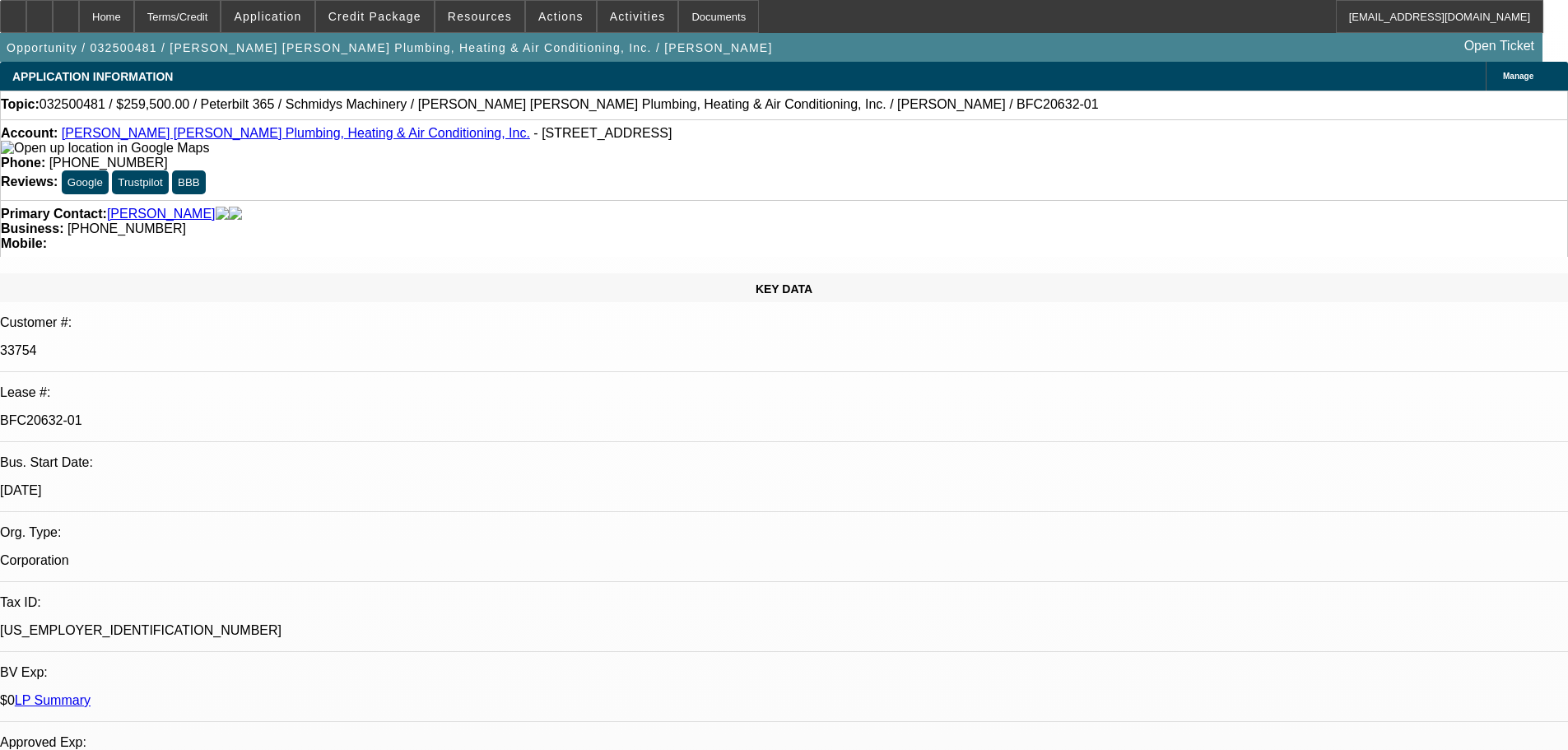
select select "0"
select select "6"
select select "0"
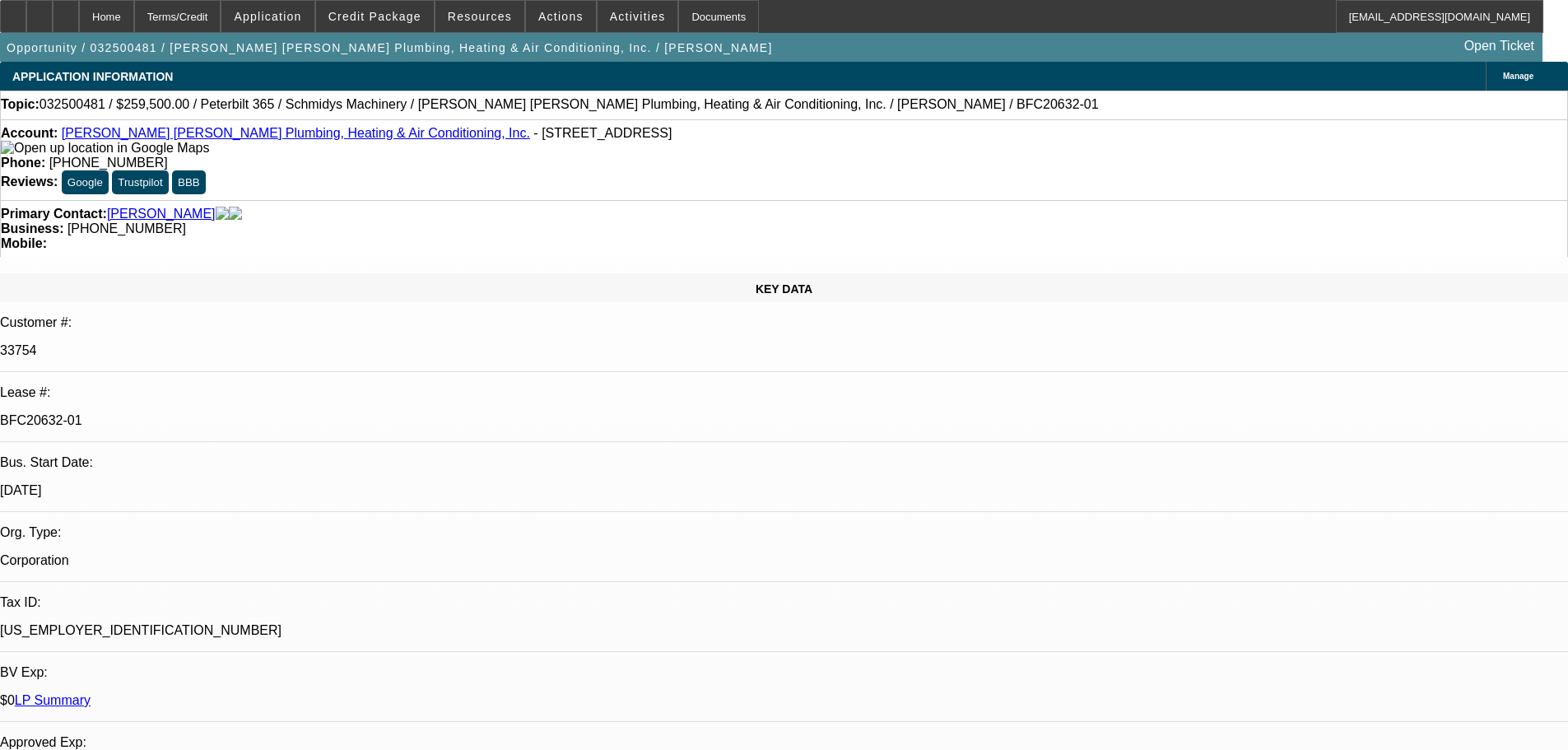
select select "0"
select select "6"
select select "0"
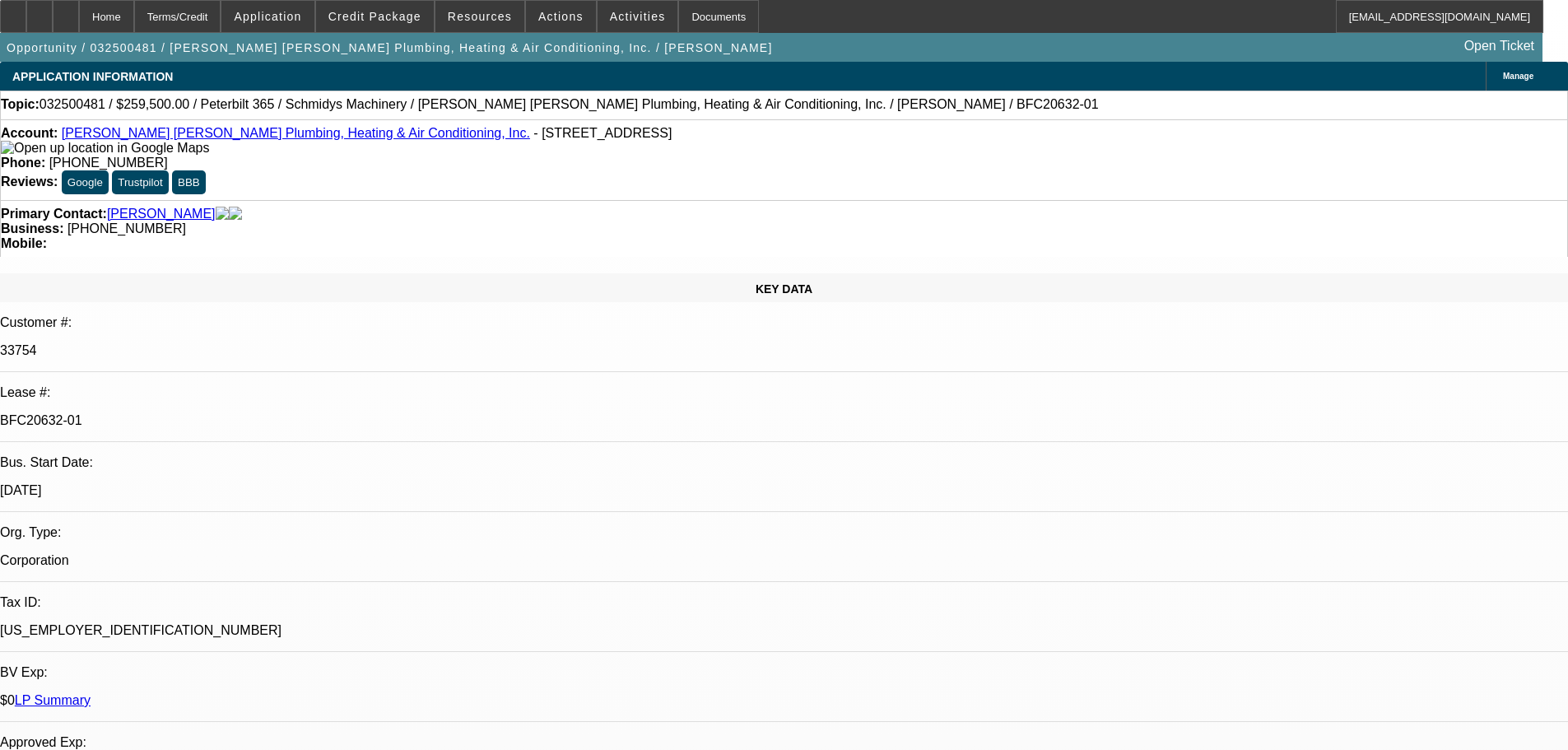
select select "0"
select select "6"
select select "0"
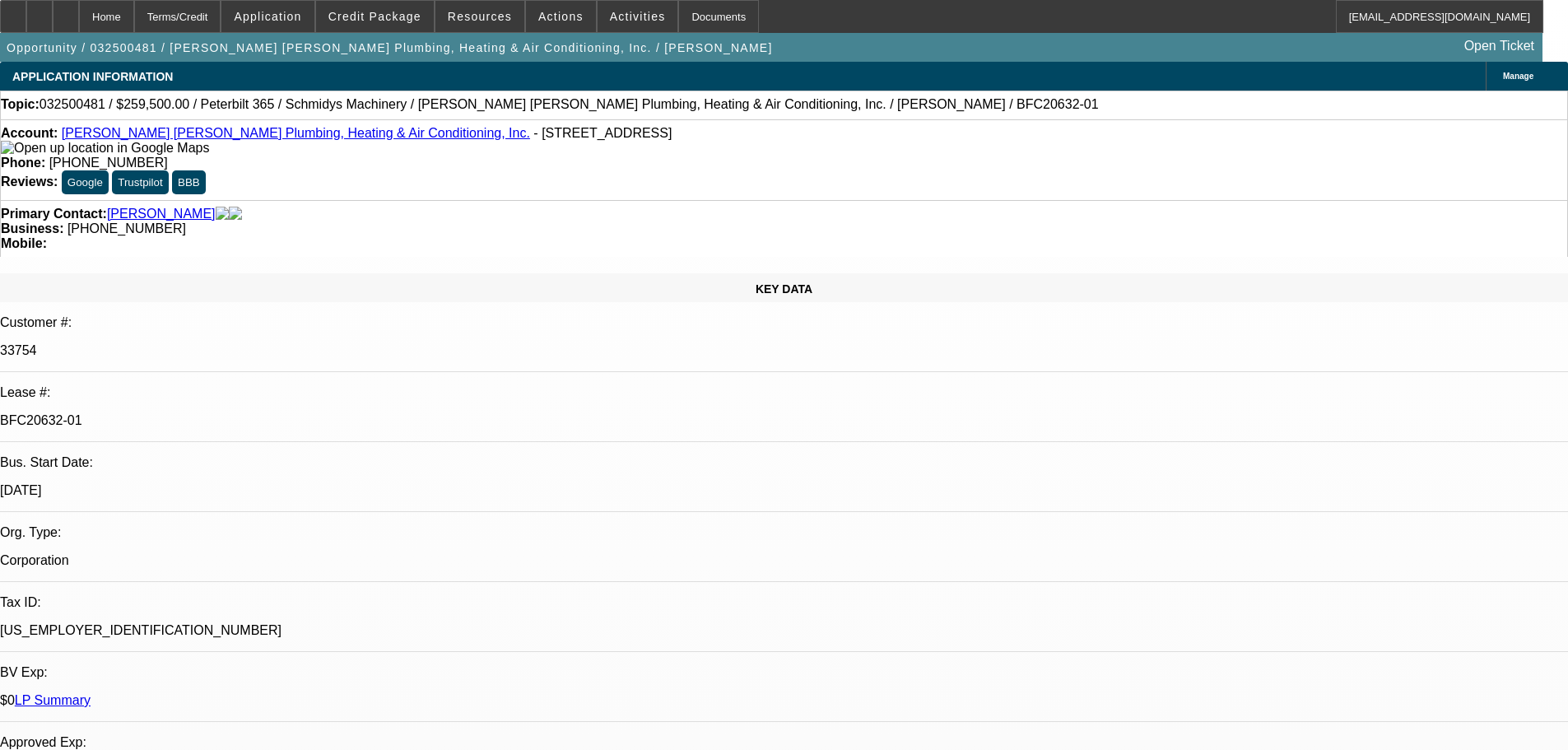
select select "6"
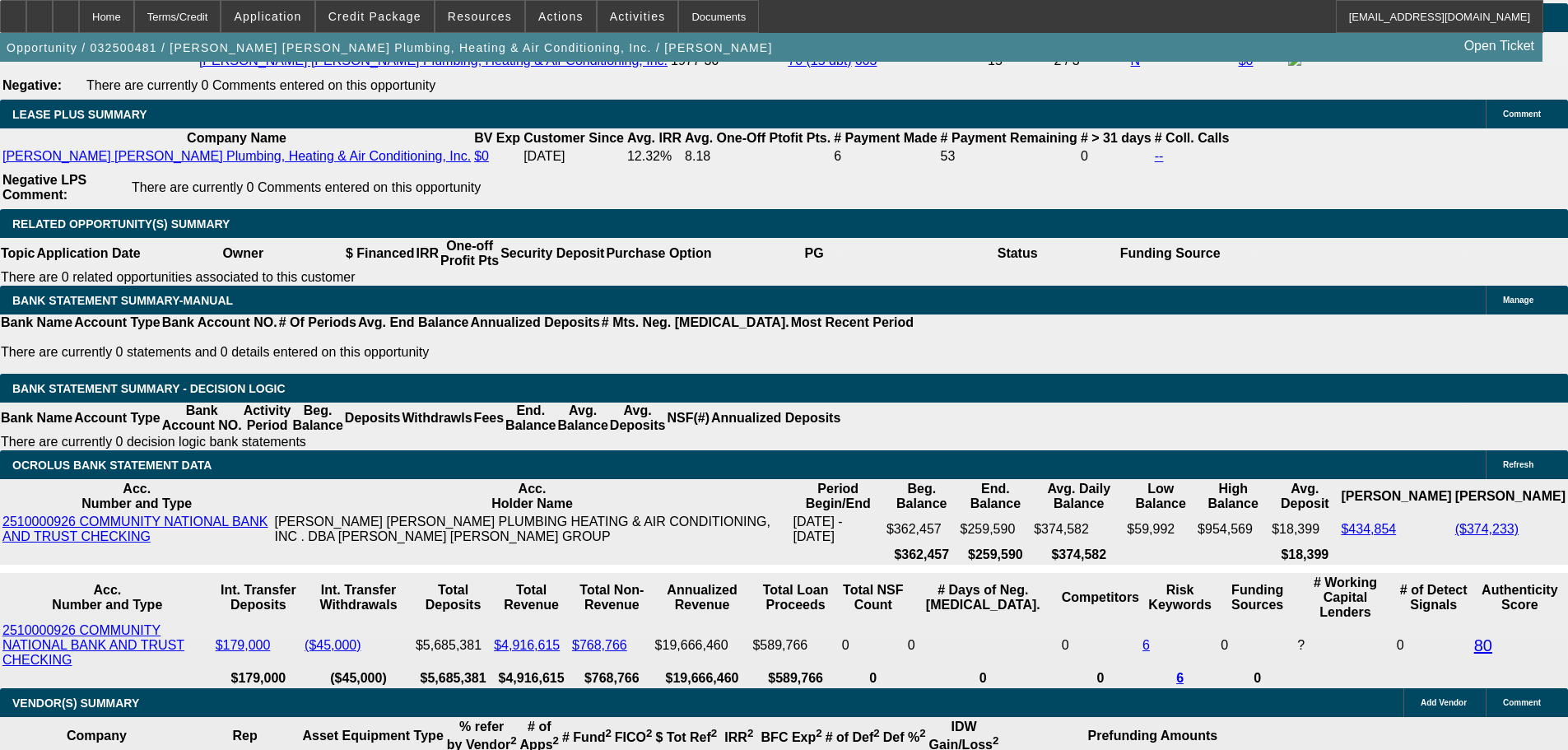
scroll to position [2800, 0]
